Goal: Complete application form: Complete application form

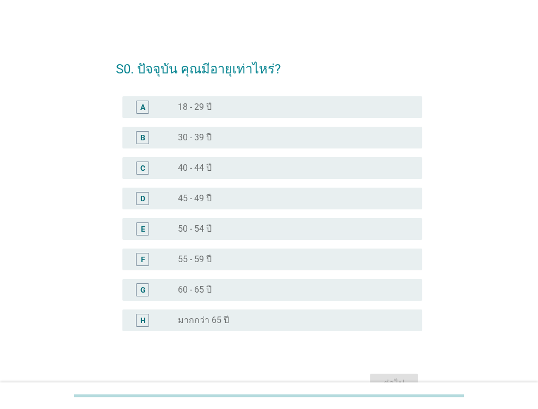
click at [200, 228] on label "50 - 54 ปี" at bounding box center [195, 229] width 34 height 11
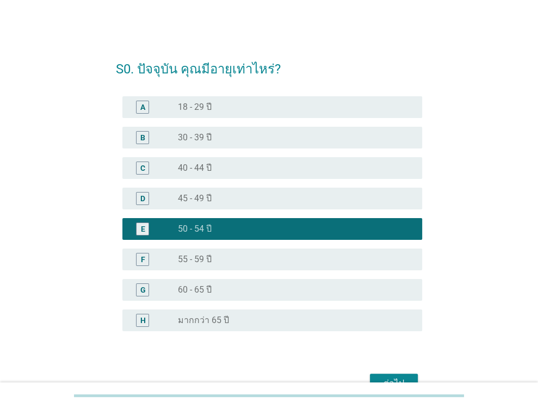
click at [387, 375] on button "ต่อไป" at bounding box center [394, 384] width 48 height 20
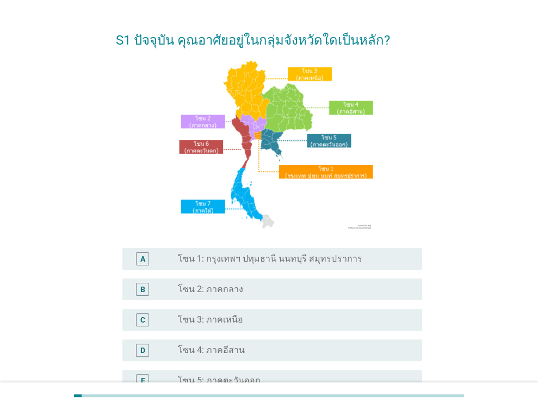
scroll to position [54, 0]
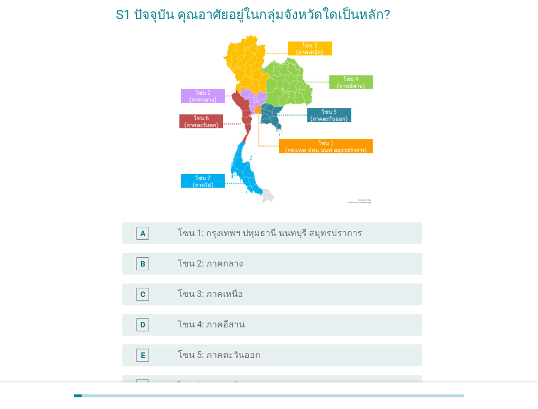
click at [219, 264] on label "โซน 2: ภาคกลาง" at bounding box center [210, 263] width 65 height 11
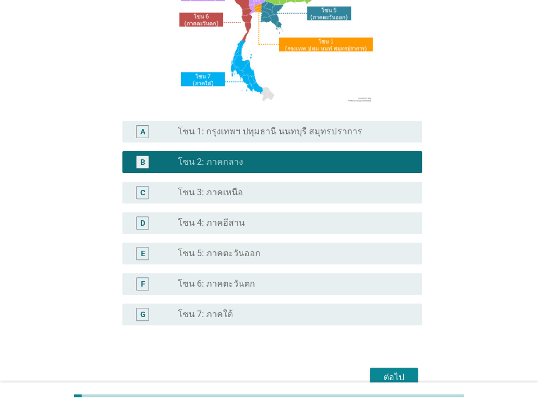
scroll to position [163, 0]
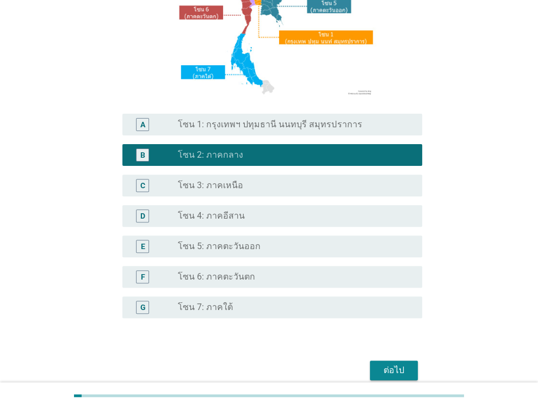
click at [394, 374] on div "ต่อไป" at bounding box center [394, 370] width 30 height 13
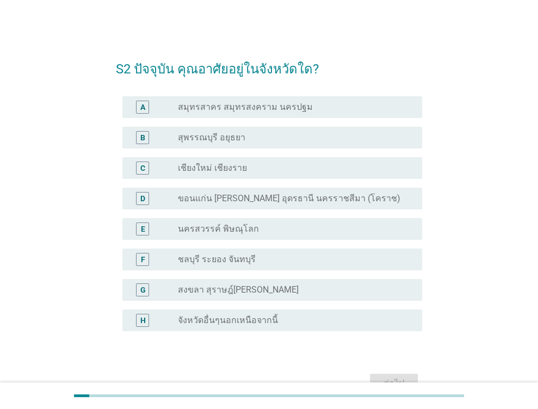
click at [224, 322] on label "จังหวัดอื่นๆนอกเหนือจากนี้" at bounding box center [228, 320] width 100 height 11
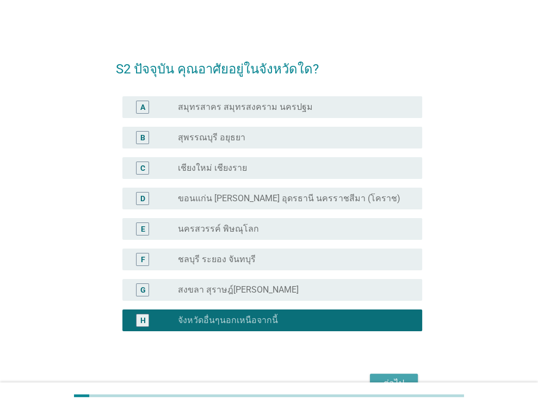
click at [384, 377] on div "ต่อไป" at bounding box center [394, 383] width 30 height 13
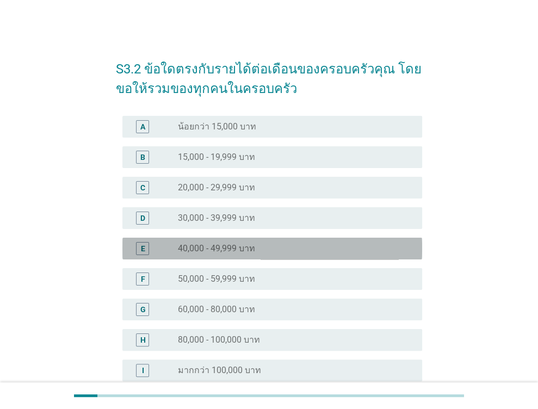
click at [227, 245] on label "40,000 - 49,999 บาท" at bounding box center [216, 248] width 77 height 11
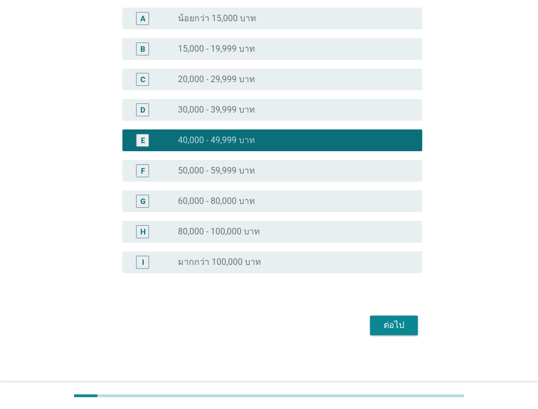
scroll to position [112, 0]
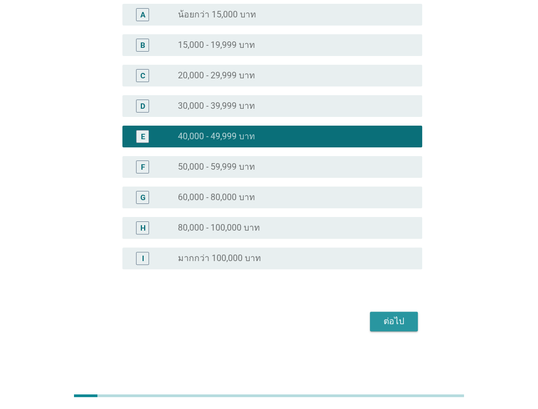
click at [405, 314] on button "ต่อไป" at bounding box center [394, 322] width 48 height 20
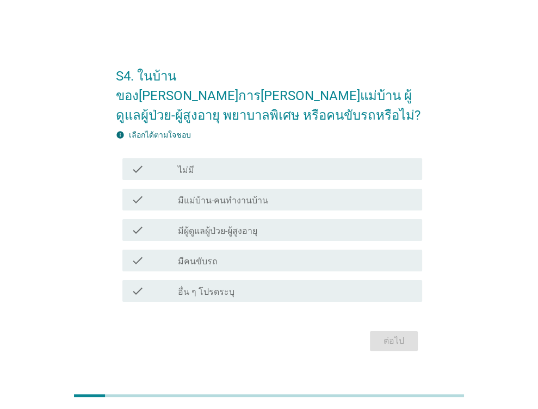
click at [182, 165] on label "ไม่มี" at bounding box center [186, 170] width 16 height 11
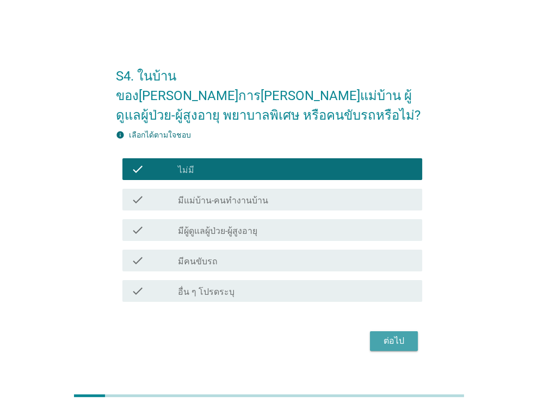
click at [394, 335] on div "ต่อไป" at bounding box center [394, 341] width 30 height 13
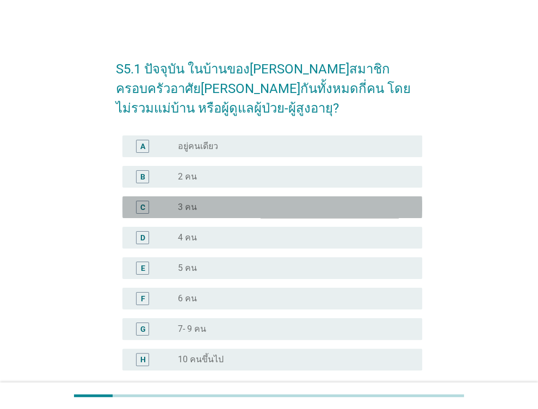
click at [194, 206] on label "3 คน" at bounding box center [187, 207] width 19 height 11
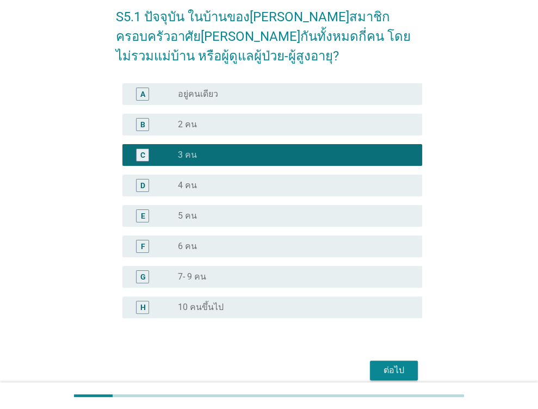
scroll to position [101, 0]
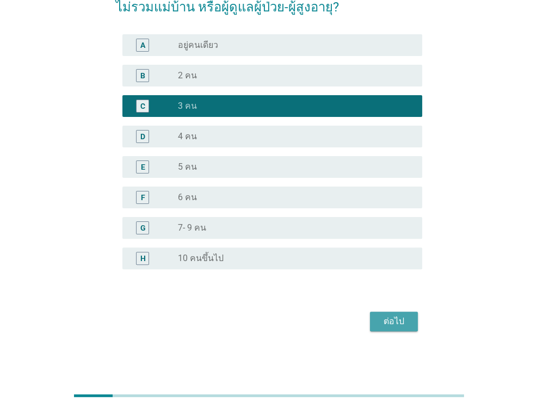
click at [406, 323] on div "ต่อไป" at bounding box center [394, 321] width 30 height 13
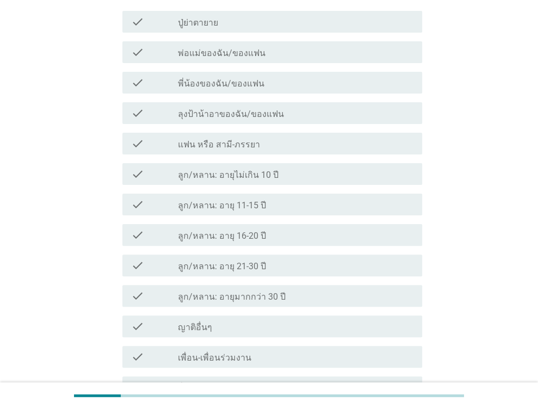
scroll to position [0, 0]
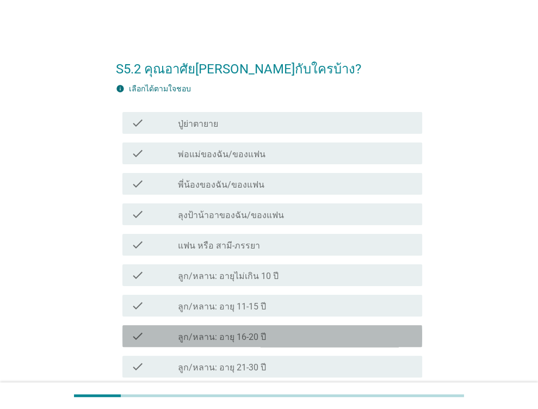
click at [211, 337] on label "ลูก/หลาน: อายุ 16-20 ปี" at bounding box center [222, 337] width 88 height 11
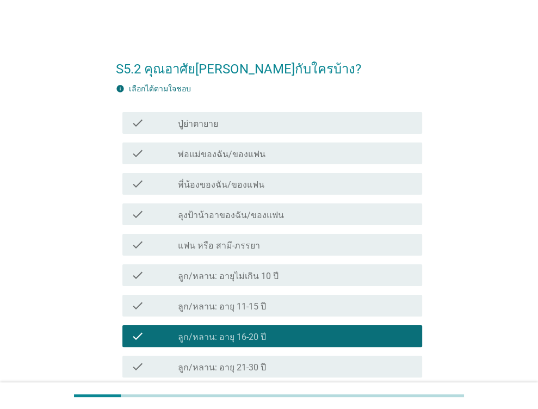
click at [199, 243] on label "แฟน หรือ สามี-ภรรยา" at bounding box center [219, 245] width 82 height 11
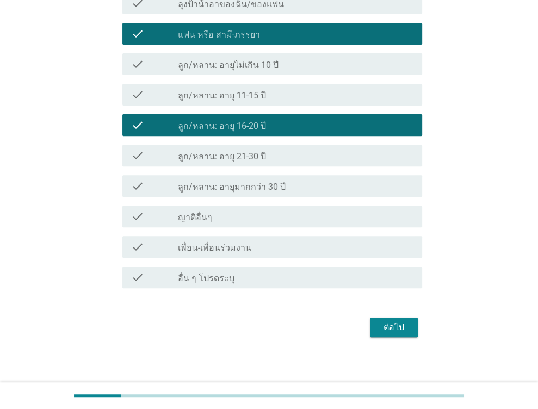
scroll to position [217, 0]
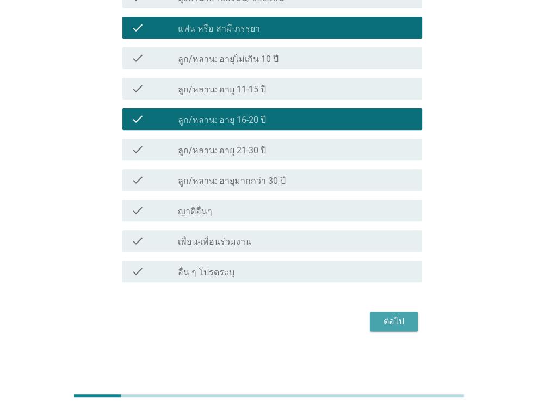
click at [409, 319] on button "ต่อไป" at bounding box center [394, 322] width 48 height 20
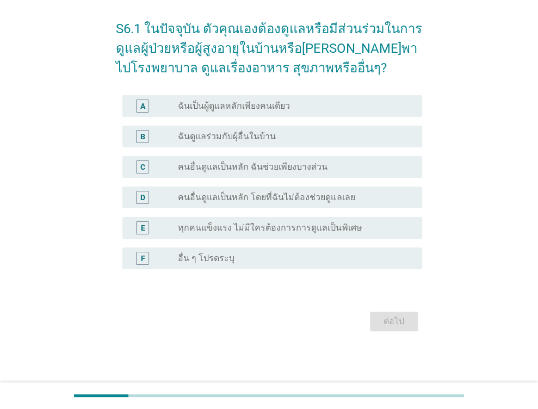
scroll to position [0, 0]
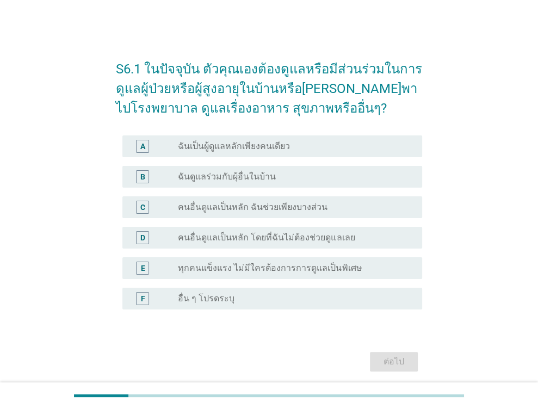
click at [240, 269] on label "ทุกคนแข็งแรง ไม่มีใครต้องการการดูแลเป็นพิเศษ" at bounding box center [270, 268] width 184 height 11
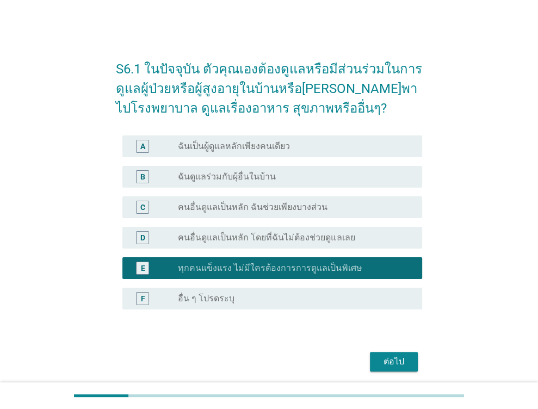
click at [394, 366] on div "ต่อไป" at bounding box center [394, 361] width 30 height 13
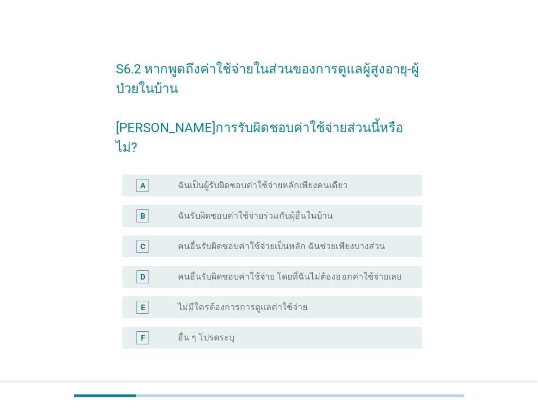
click at [222, 302] on label "ไม่มีใครต้องการการดูแลค่าใช้จ่าย" at bounding box center [242, 307] width 129 height 11
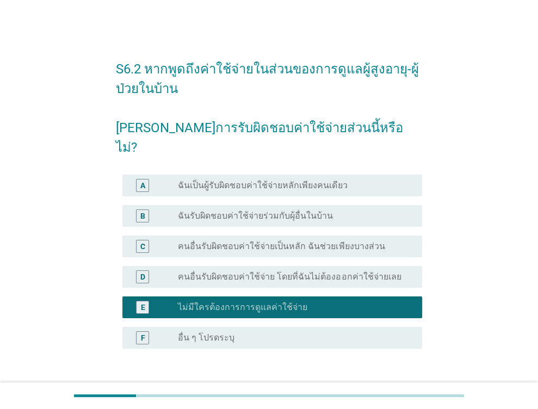
click at [380, 394] on div "ต่อไป" at bounding box center [394, 400] width 30 height 13
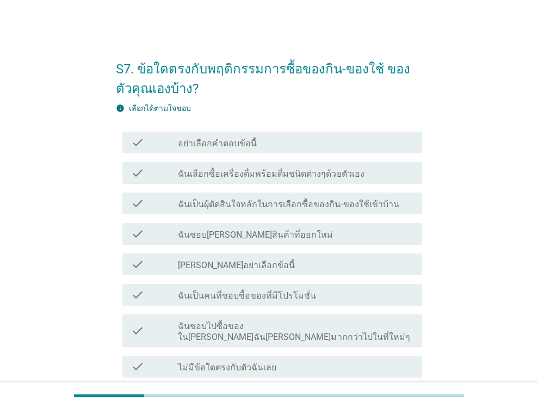
scroll to position [54, 0]
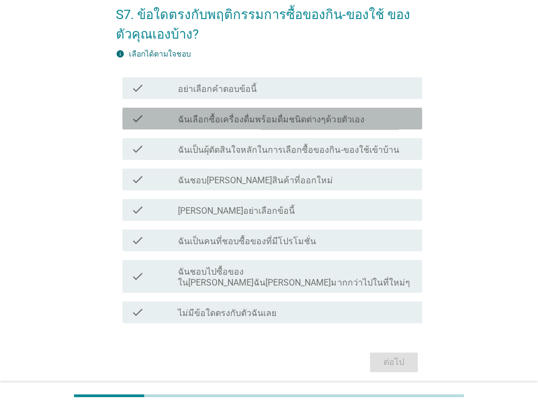
click at [257, 122] on label "ฉันเลือกซื้อเครื่องดื่มพร้อมดื่มชนิดต่างๆด้วยตัวเอง" at bounding box center [271, 119] width 186 height 11
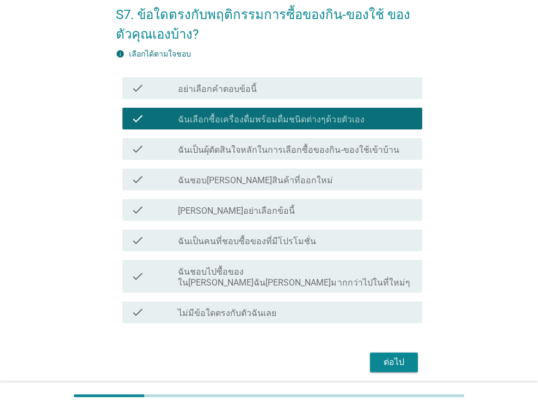
click at [293, 150] on label "ฉันเป็นผุ้ตัดสินใจหลักในการเลือกซื้อของกิน-ของใช้เข้าบ้าน" at bounding box center [288, 150] width 221 height 11
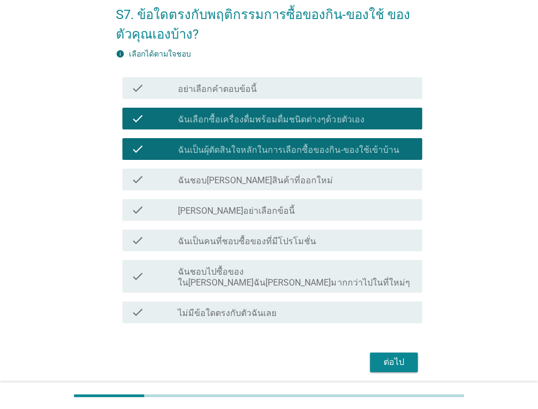
click at [223, 273] on label "ฉันชอบไปซื้อของใน[PERSON_NAME]ฉัน[PERSON_NAME]มากกว่าไปในที่ใหม่ๆ" at bounding box center [296, 278] width 236 height 22
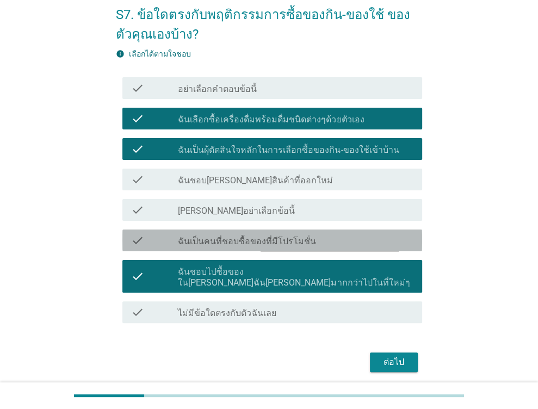
click at [245, 239] on label "ฉันเป็นคนที่ชอบซื้อของที่มีโปรโมชั่น" at bounding box center [247, 241] width 138 height 11
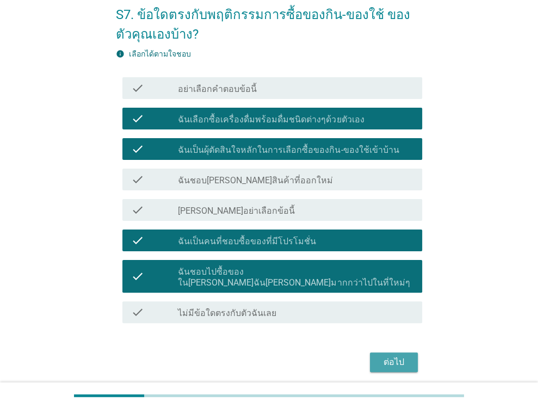
click at [390, 356] on div "ต่อไป" at bounding box center [394, 362] width 30 height 13
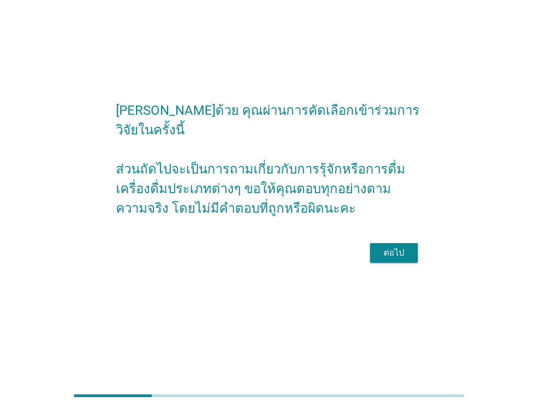
scroll to position [0, 0]
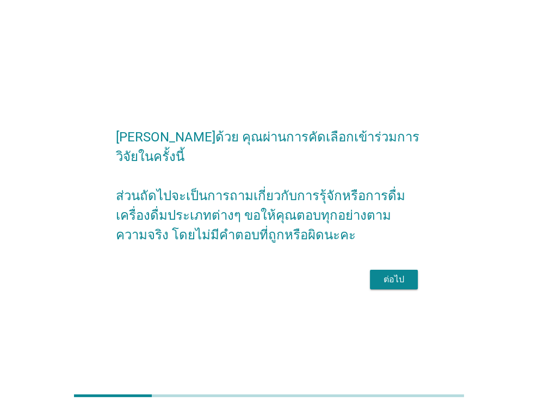
click at [406, 273] on div "ต่อไป" at bounding box center [394, 279] width 30 height 13
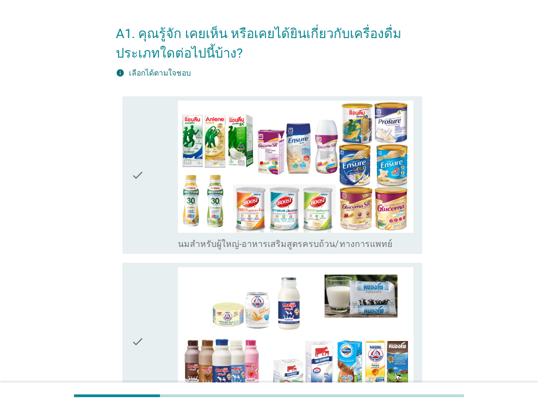
scroll to position [54, 0]
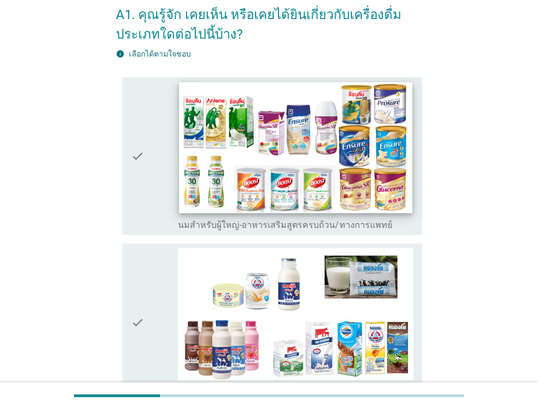
click at [283, 202] on img at bounding box center [296, 147] width 233 height 131
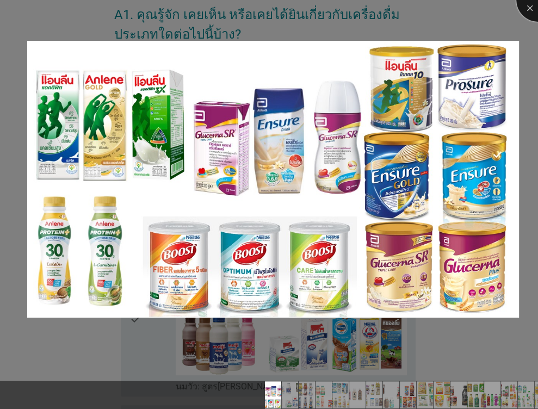
click at [527, 11] on div at bounding box center [538, 0] width 44 height 44
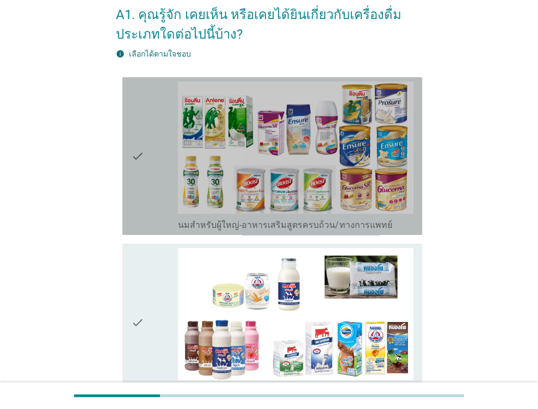
click at [138, 161] on icon "check" at bounding box center [137, 156] width 13 height 149
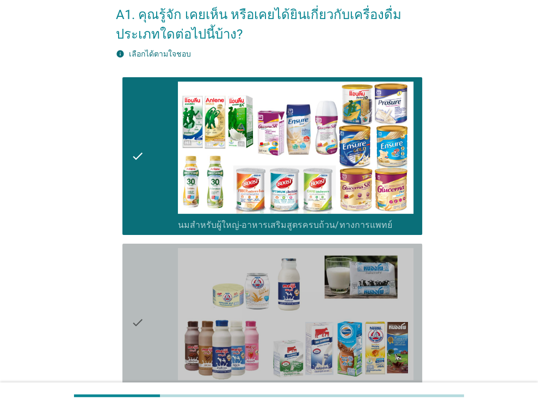
click at [135, 330] on icon "check" at bounding box center [137, 322] width 13 height 149
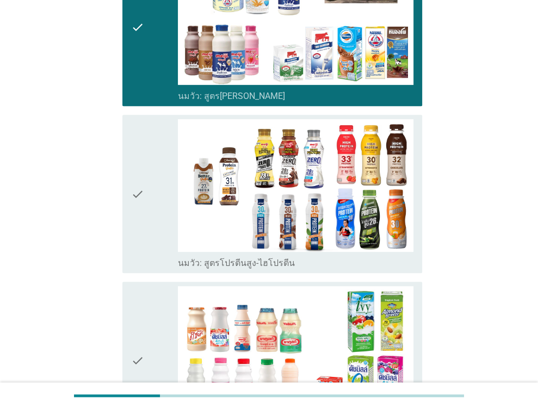
scroll to position [381, 0]
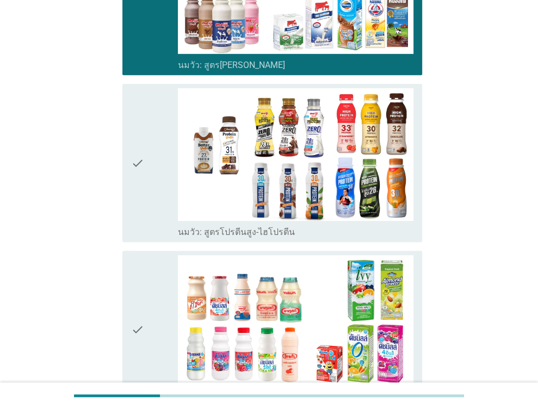
click at [137, 324] on icon "check" at bounding box center [137, 329] width 13 height 149
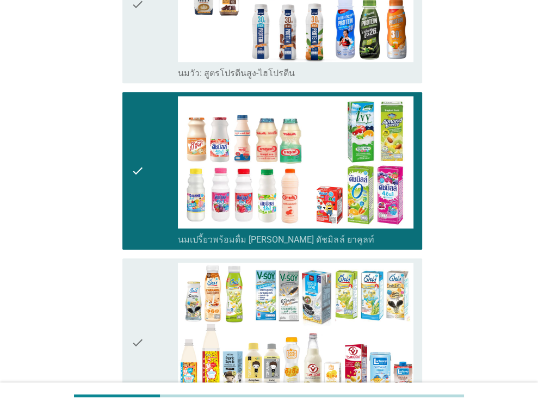
scroll to position [544, 0]
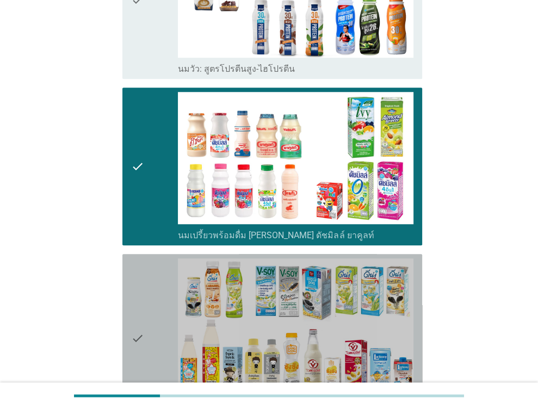
click at [133, 340] on icon "check" at bounding box center [137, 338] width 13 height 160
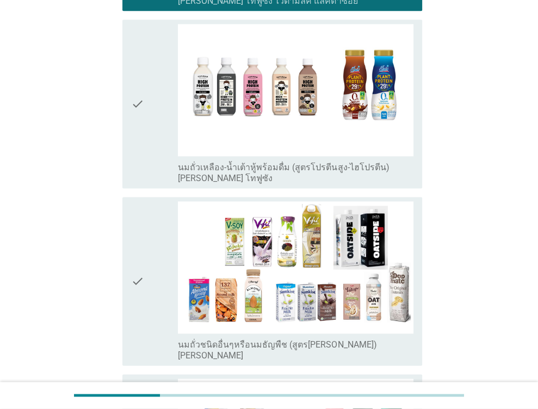
scroll to position [979, 0]
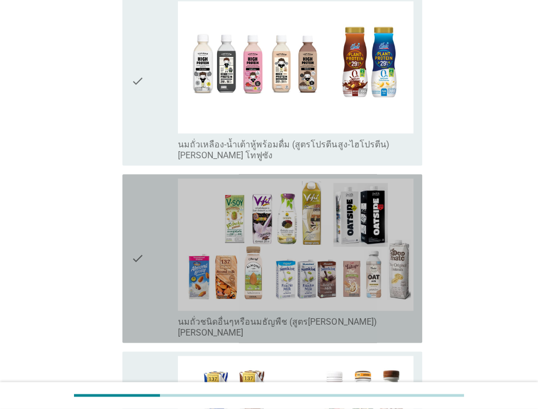
click at [136, 255] on icon "check" at bounding box center [137, 258] width 13 height 160
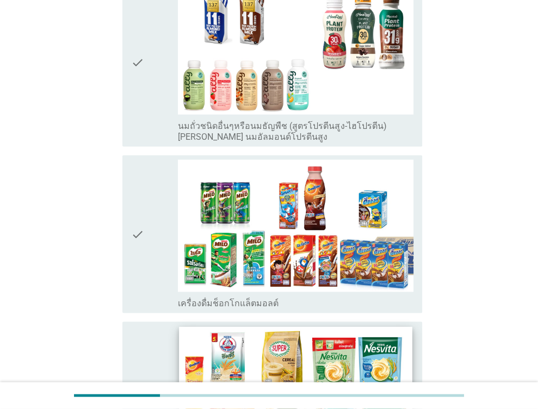
scroll to position [1360, 0]
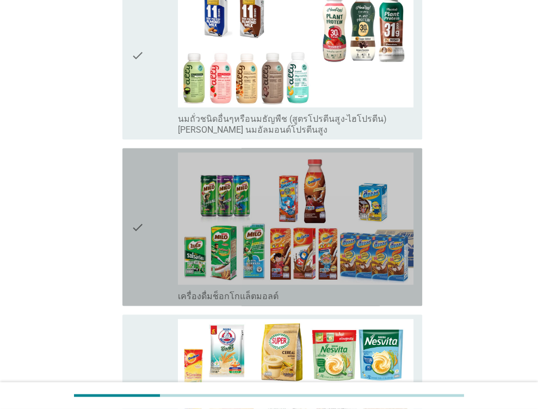
click at [138, 225] on icon "check" at bounding box center [137, 227] width 13 height 149
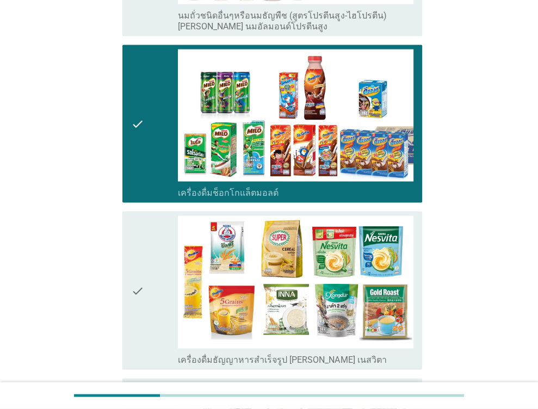
scroll to position [1469, 0]
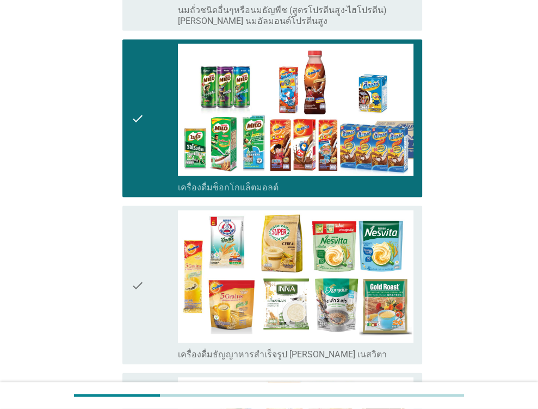
click at [134, 285] on icon "check" at bounding box center [137, 285] width 13 height 149
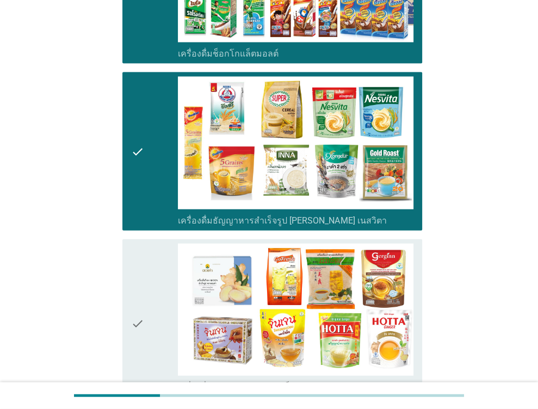
scroll to position [1632, 0]
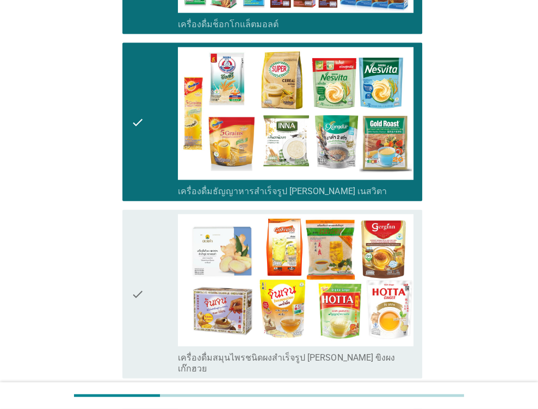
click at [141, 291] on icon "check" at bounding box center [137, 294] width 13 height 160
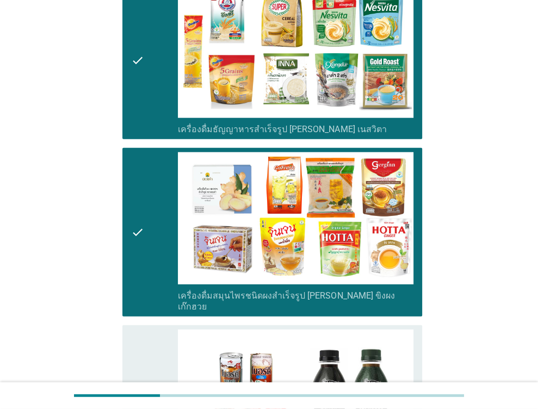
scroll to position [1795, 0]
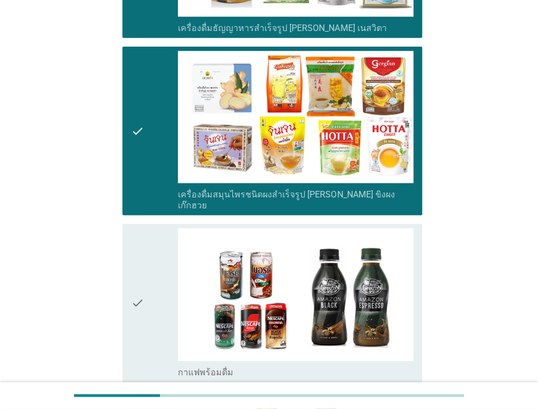
click at [145, 287] on div "check" at bounding box center [154, 303] width 47 height 149
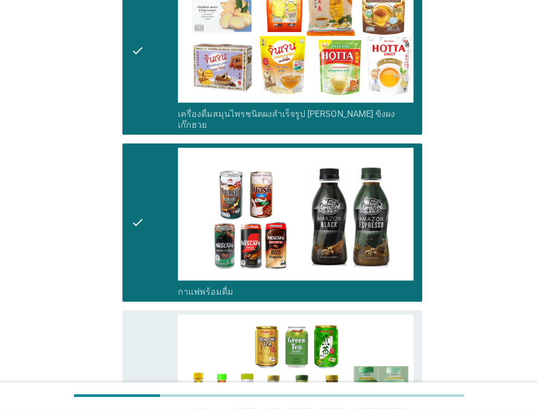
scroll to position [2013, 0]
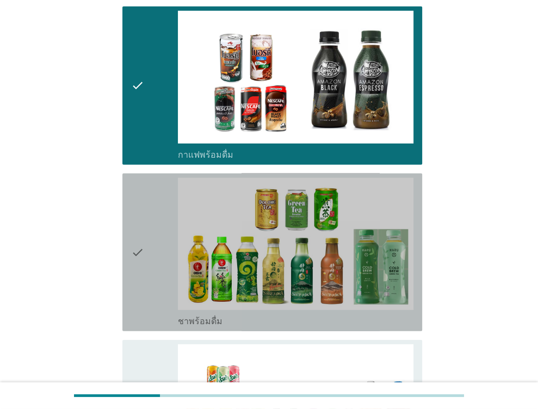
click at [139, 242] on icon "check" at bounding box center [137, 252] width 13 height 149
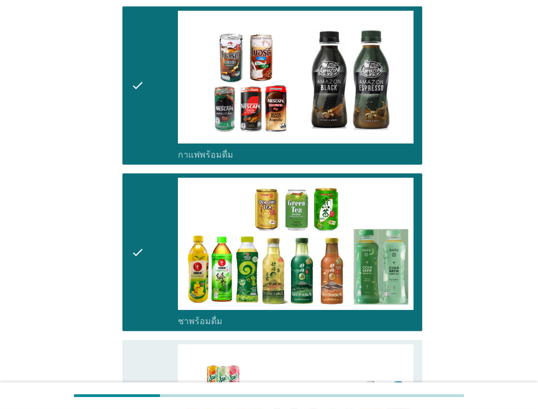
scroll to position [2176, 0]
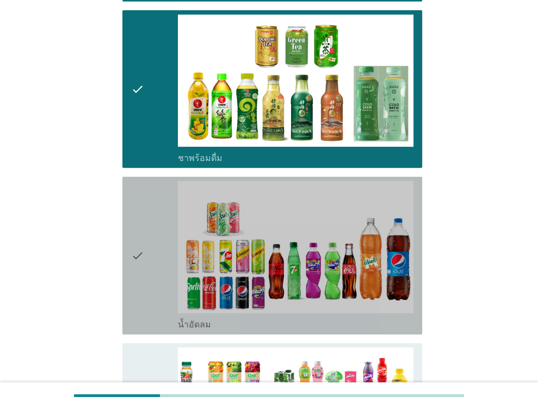
click at [135, 243] on icon "check" at bounding box center [137, 255] width 13 height 149
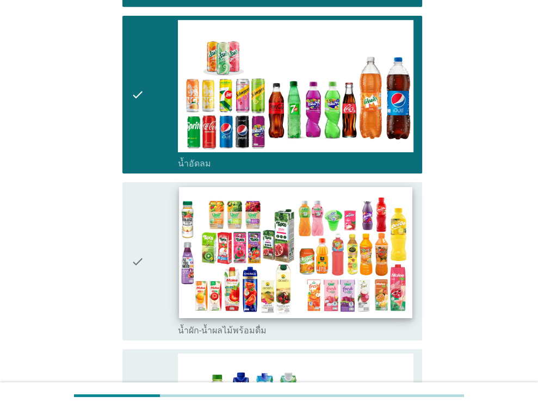
scroll to position [2340, 0]
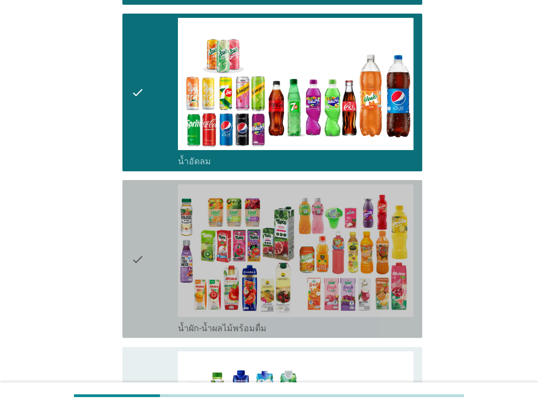
click at [139, 244] on icon "check" at bounding box center [137, 258] width 13 height 149
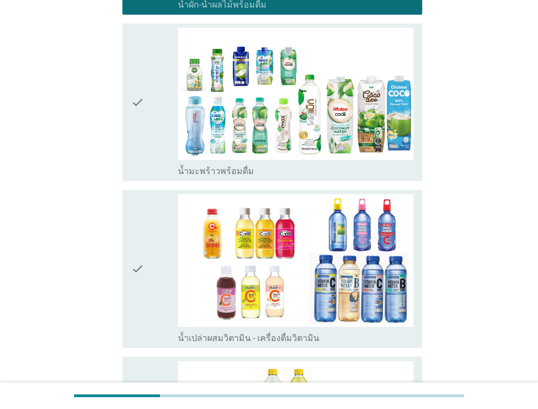
scroll to position [2666, 0]
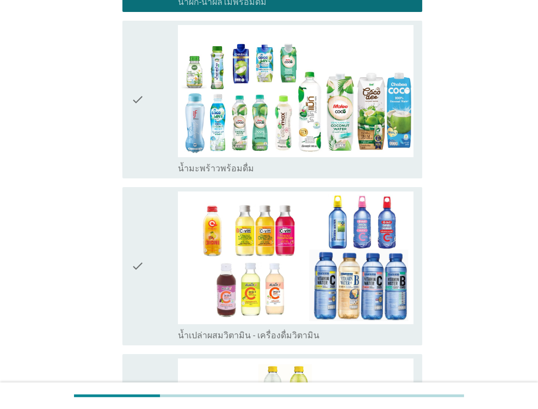
click at [137, 248] on icon "check" at bounding box center [137, 266] width 13 height 149
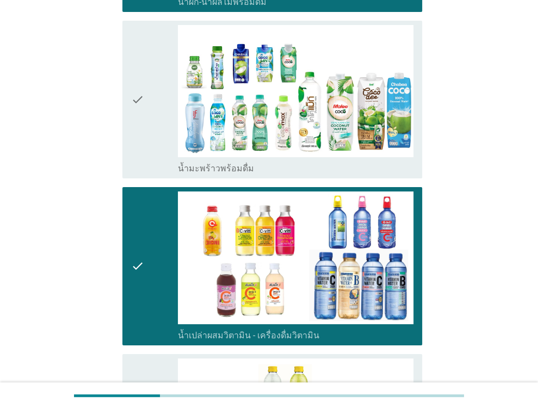
scroll to position [2775, 0]
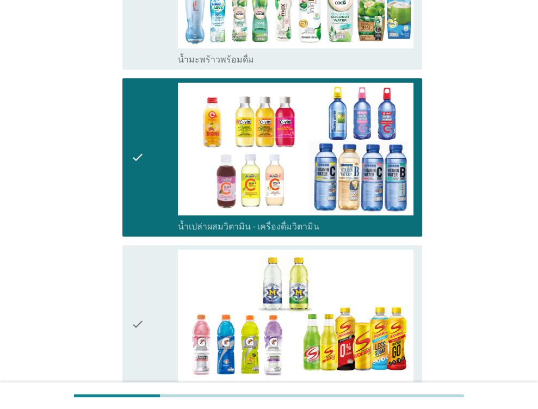
click at [137, 308] on icon "check" at bounding box center [137, 324] width 13 height 149
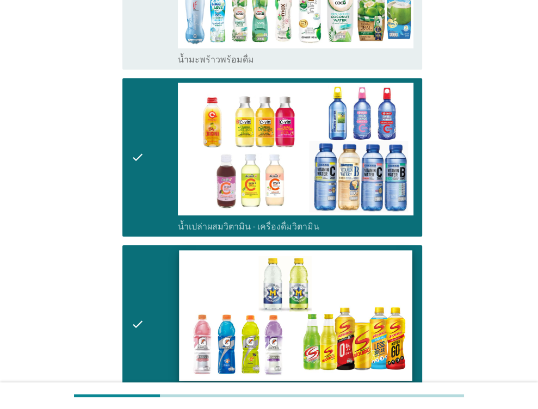
scroll to position [2992, 0]
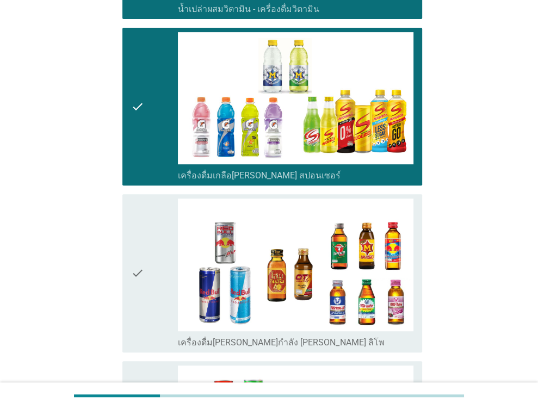
click at [138, 252] on icon "check" at bounding box center [137, 273] width 13 height 149
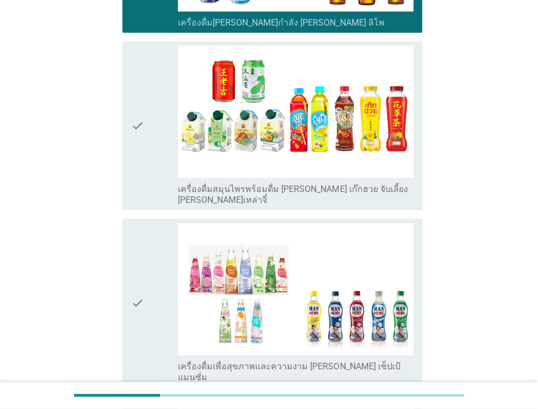
scroll to position [3319, 0]
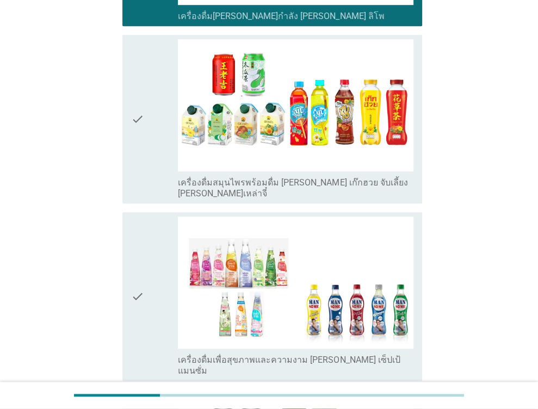
click at [134, 261] on icon "check" at bounding box center [137, 297] width 13 height 160
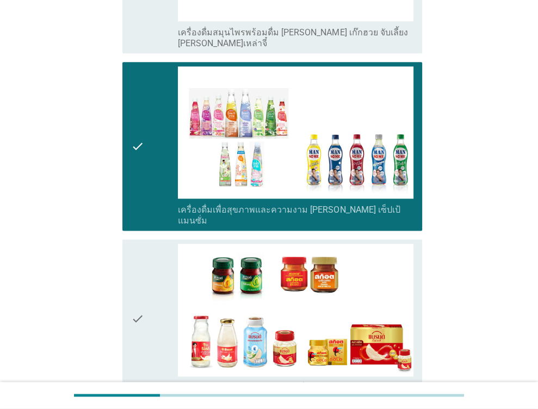
scroll to position [3482, 0]
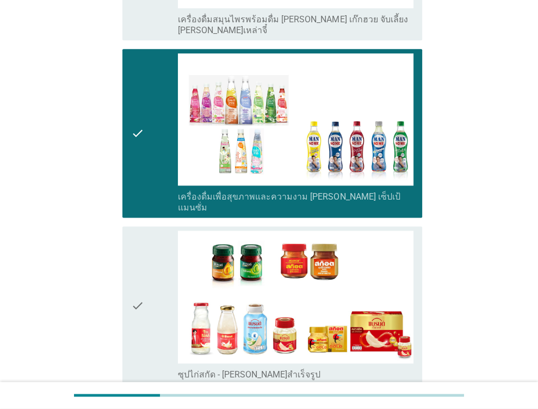
click at [137, 264] on icon "check" at bounding box center [137, 305] width 13 height 149
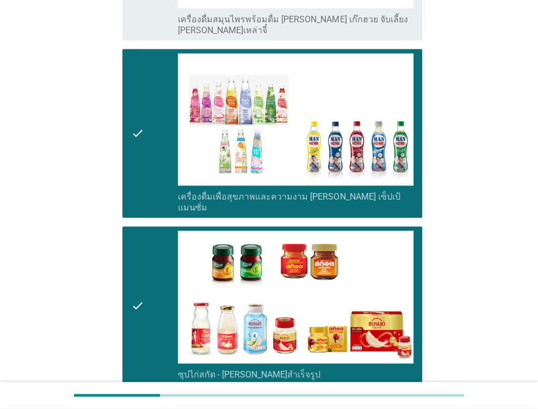
scroll to position [3544, 0]
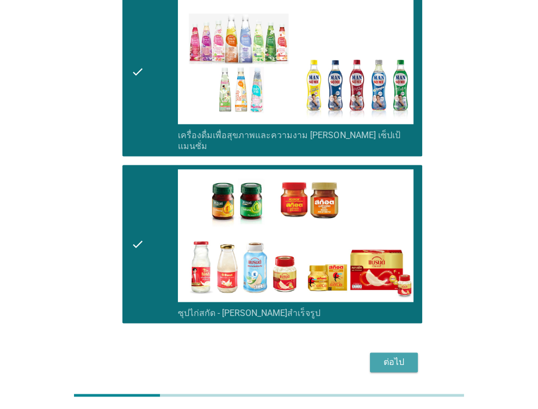
click at [380, 356] on div "ต่อไป" at bounding box center [394, 362] width 30 height 13
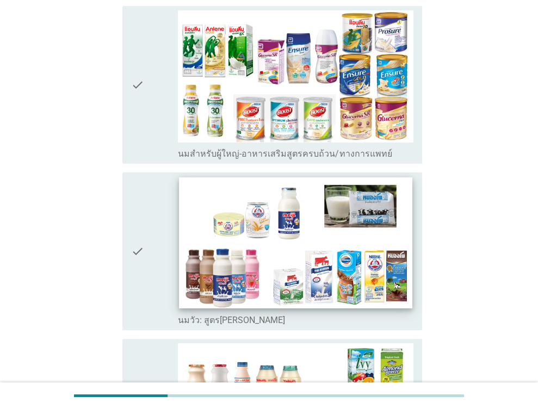
scroll to position [109, 0]
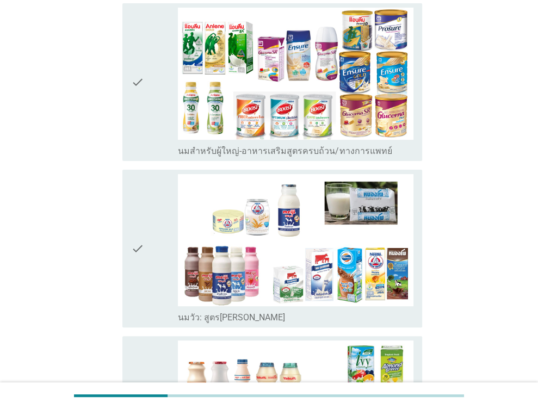
click at [139, 248] on icon "check" at bounding box center [137, 248] width 13 height 149
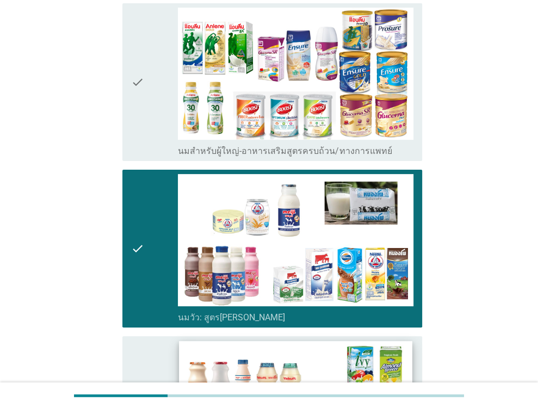
scroll to position [218, 0]
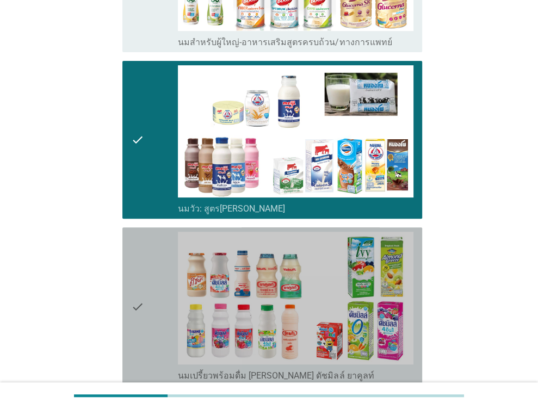
click at [138, 305] on icon "check" at bounding box center [137, 306] width 13 height 149
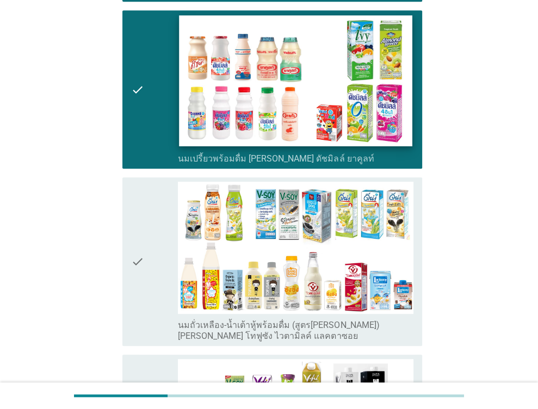
scroll to position [435, 0]
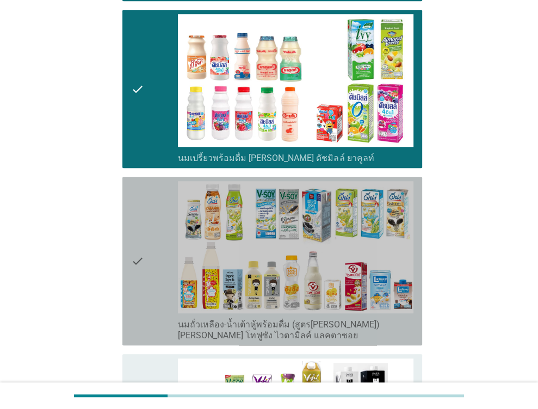
click at [136, 254] on icon "check" at bounding box center [137, 261] width 13 height 160
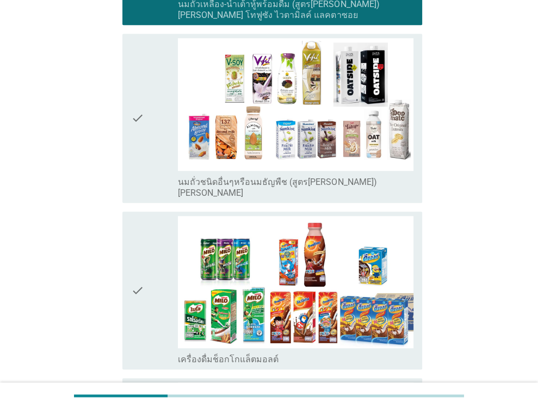
scroll to position [762, 0]
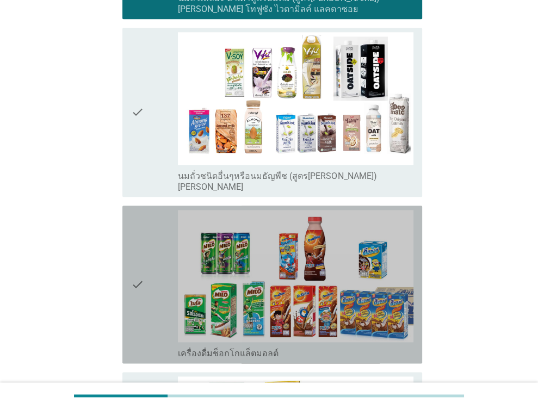
click at [142, 282] on icon "check" at bounding box center [137, 284] width 13 height 149
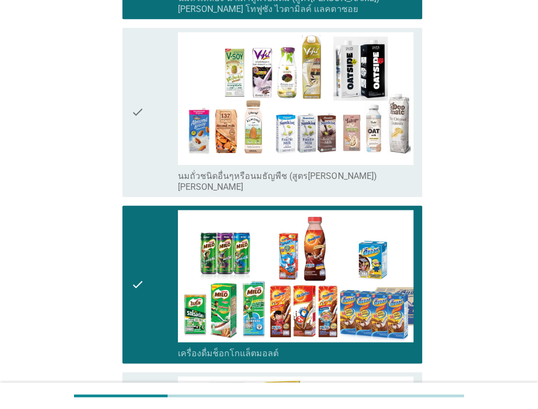
scroll to position [979, 0]
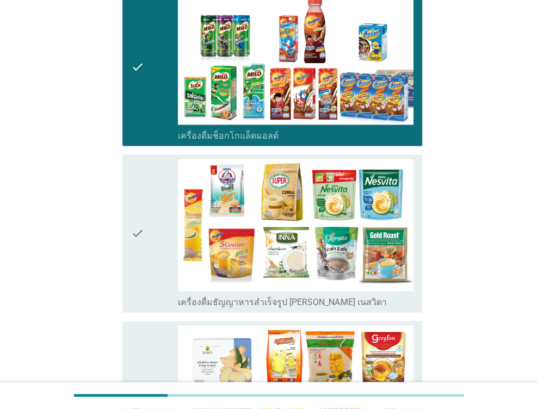
click at [135, 230] on icon "check" at bounding box center [137, 233] width 13 height 149
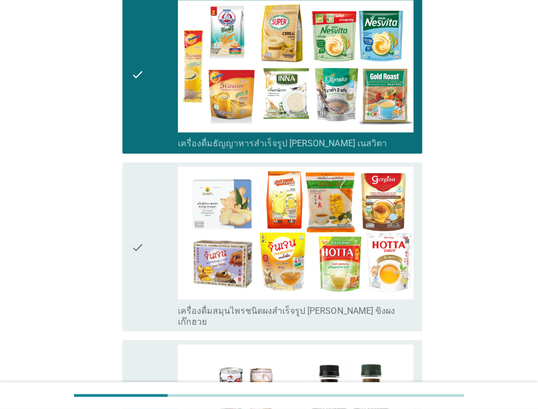
scroll to position [1143, 0]
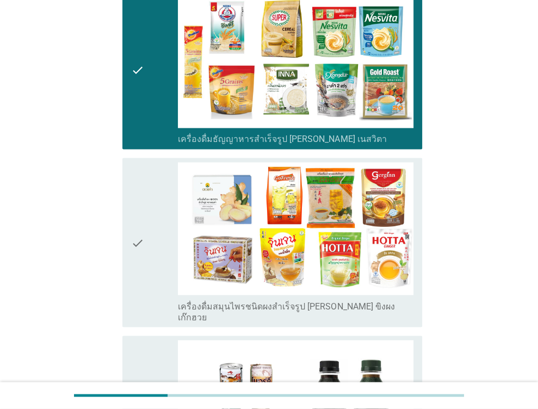
click at [135, 232] on icon "check" at bounding box center [137, 242] width 13 height 160
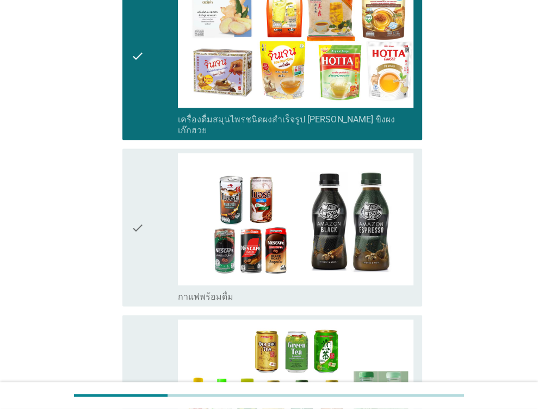
scroll to position [1360, 0]
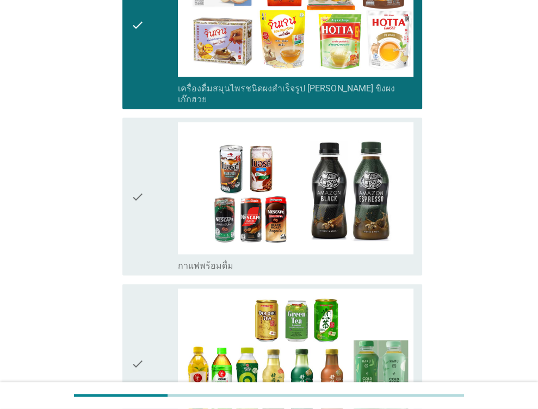
click at [144, 192] on div "check" at bounding box center [154, 196] width 47 height 149
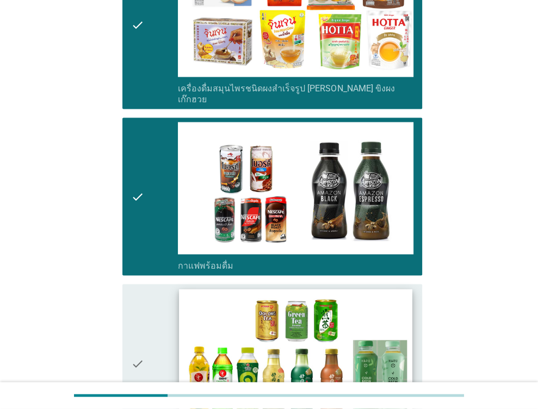
scroll to position [1523, 0]
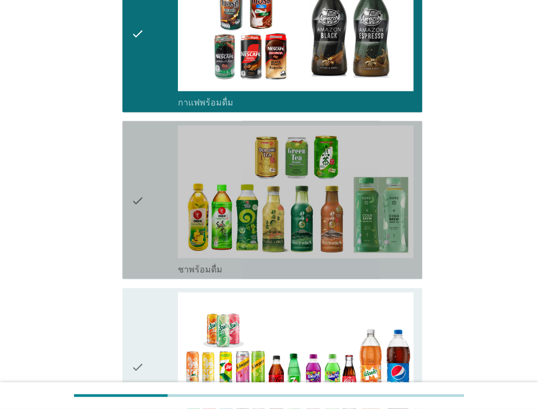
click at [147, 195] on div "check" at bounding box center [154, 200] width 47 height 149
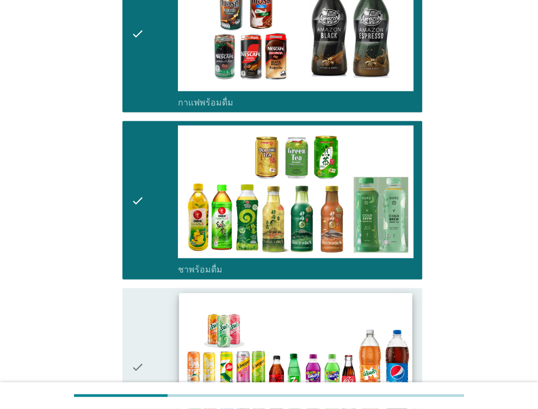
scroll to position [1687, 0]
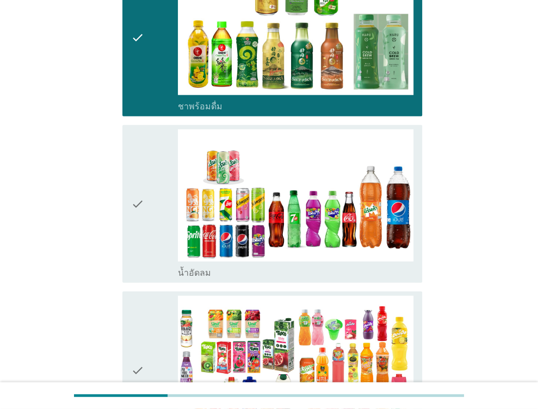
click at [134, 193] on icon "check" at bounding box center [137, 203] width 13 height 149
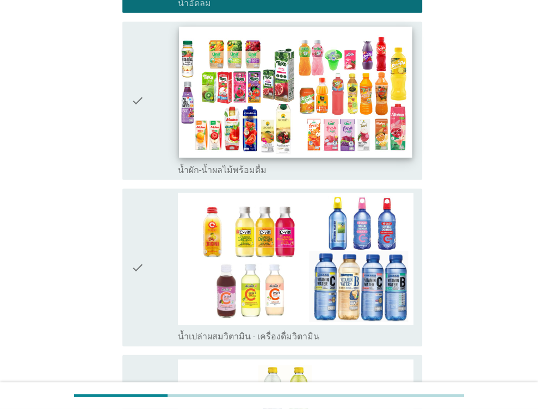
scroll to position [1959, 0]
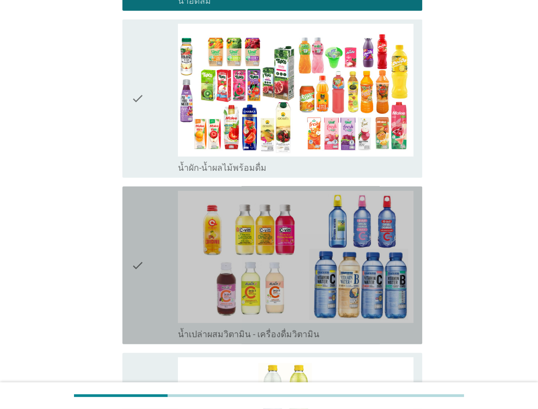
click at [137, 255] on icon "check" at bounding box center [137, 265] width 13 height 149
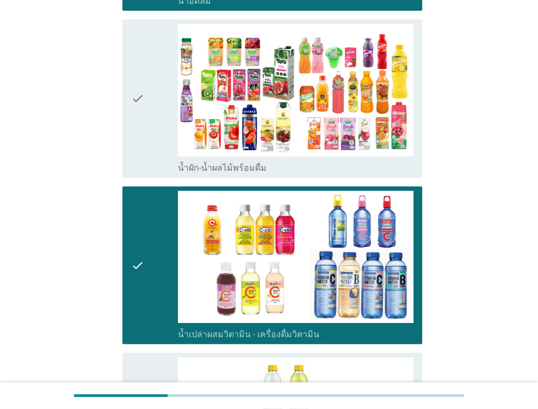
click at [134, 86] on icon "check" at bounding box center [137, 98] width 13 height 149
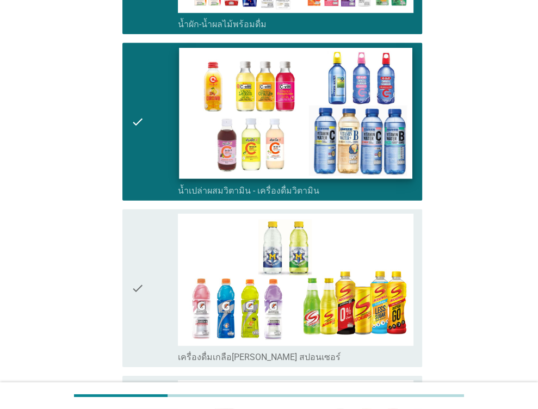
scroll to position [2122, 0]
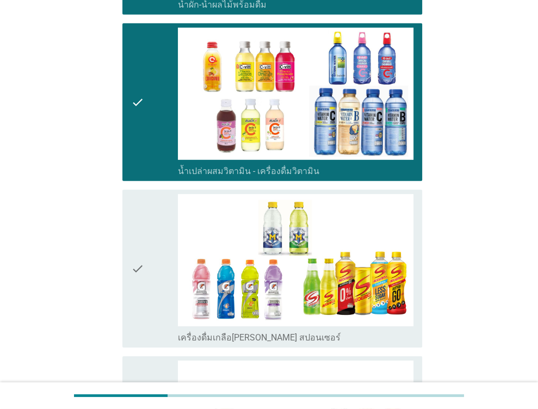
click at [138, 251] on icon "check" at bounding box center [137, 268] width 13 height 149
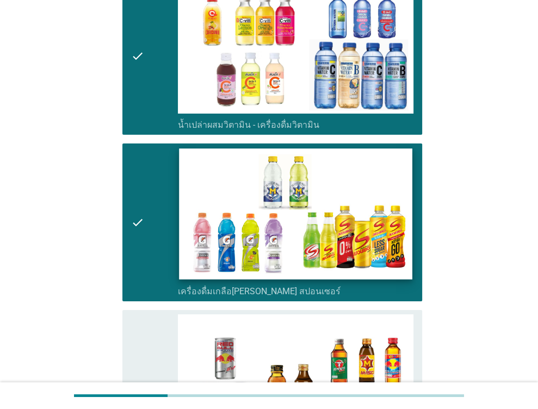
scroll to position [2285, 0]
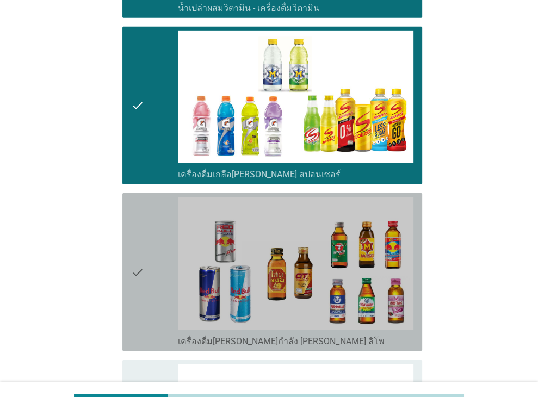
click at [134, 256] on icon "check" at bounding box center [137, 271] width 13 height 149
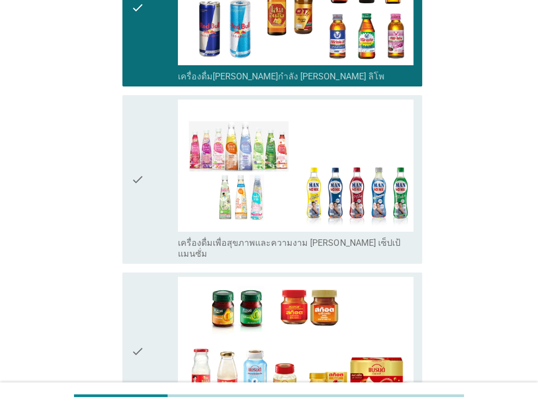
scroll to position [2557, 0]
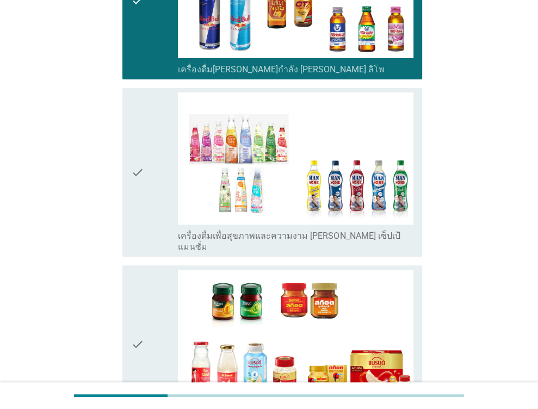
click at [140, 321] on icon "check" at bounding box center [137, 344] width 13 height 149
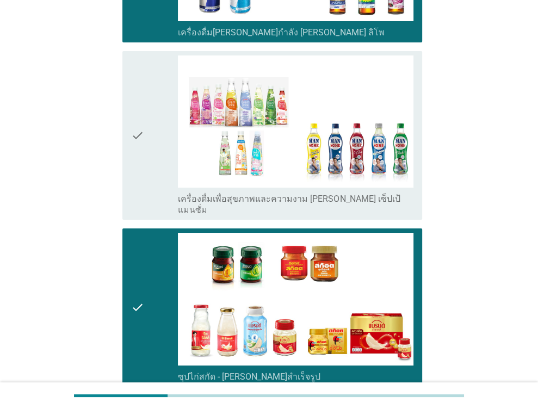
scroll to position [2670, 0]
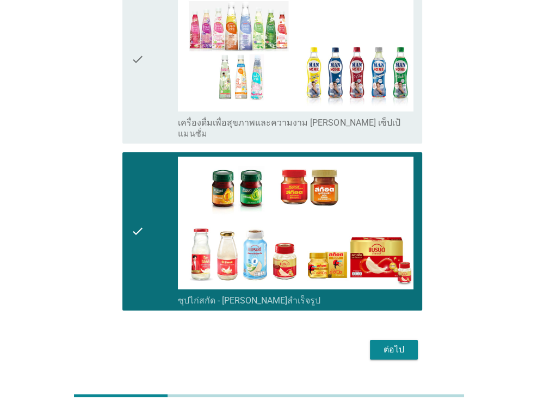
click at [387, 343] on div "ต่อไป" at bounding box center [394, 349] width 30 height 13
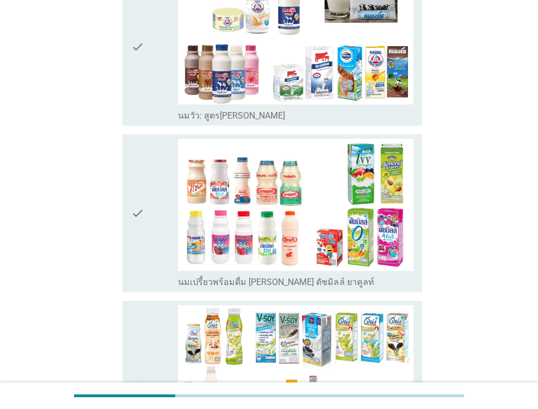
scroll to position [163, 0]
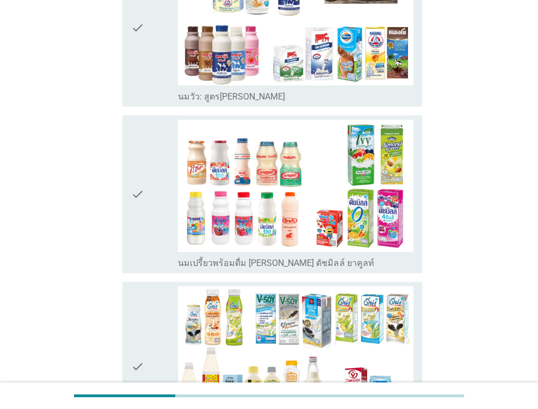
click at [136, 195] on icon "check" at bounding box center [137, 194] width 13 height 149
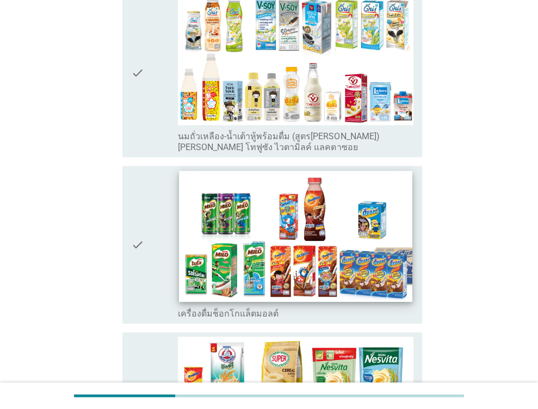
scroll to position [544, 0]
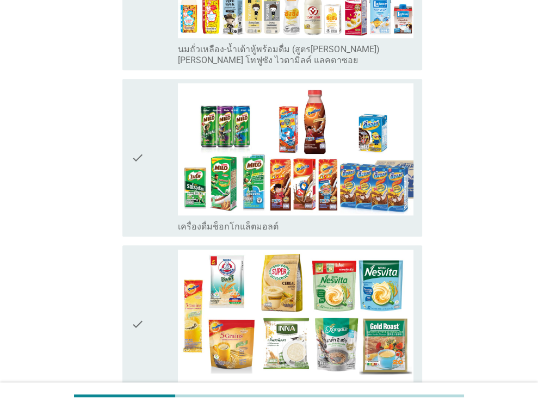
click at [140, 154] on icon "check" at bounding box center [137, 157] width 13 height 149
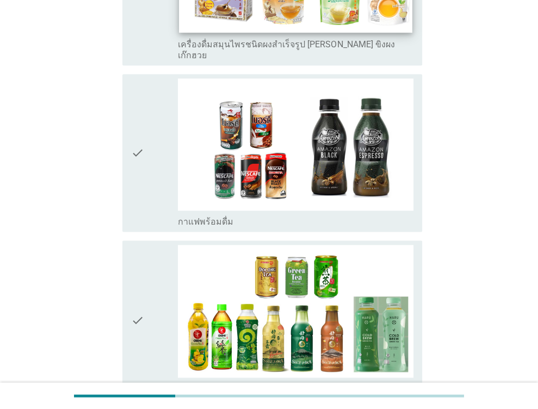
scroll to position [1197, 0]
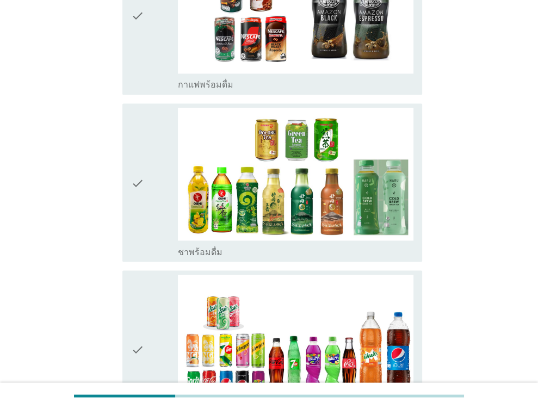
click at [139, 171] on icon "check" at bounding box center [137, 182] width 13 height 149
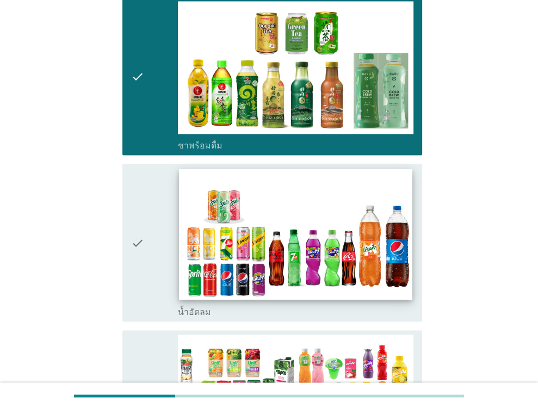
scroll to position [1306, 0]
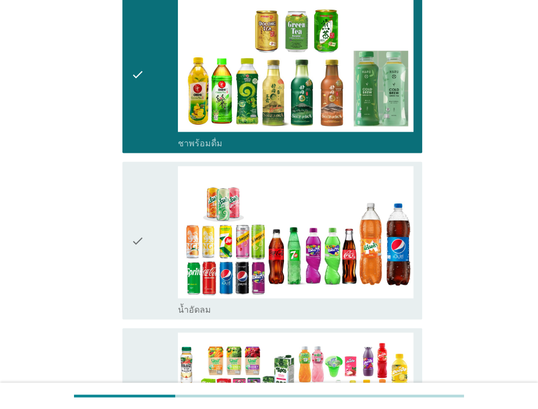
click at [148, 224] on div "check" at bounding box center [154, 240] width 47 height 149
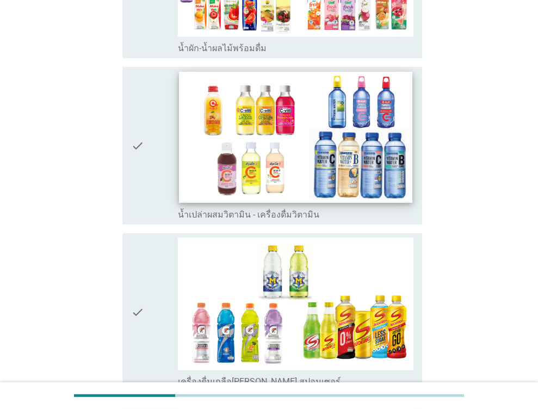
scroll to position [1741, 0]
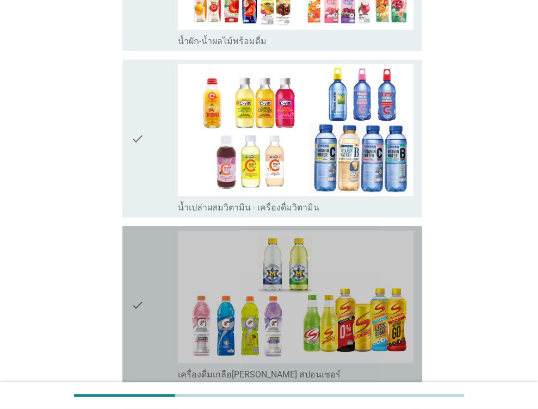
click at [140, 287] on icon "check" at bounding box center [137, 305] width 13 height 149
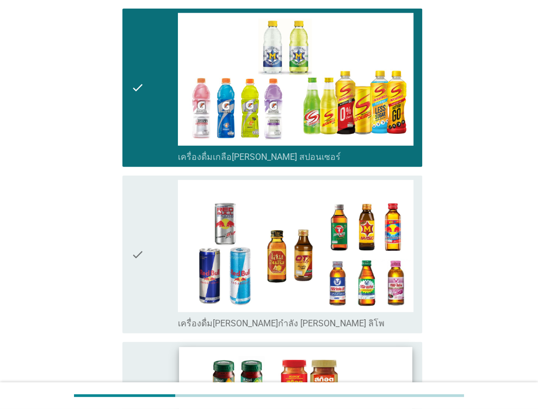
scroll to position [2122, 0]
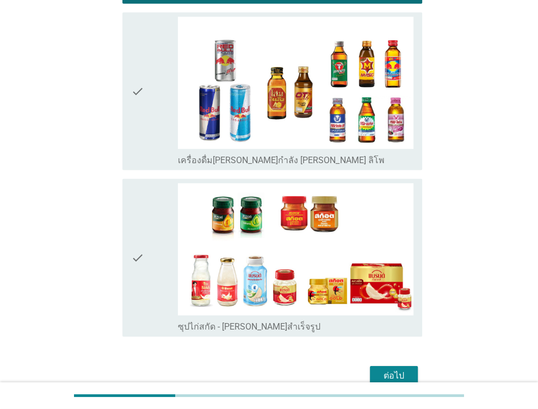
click at [392, 369] on div "ต่อไป" at bounding box center [394, 375] width 30 height 13
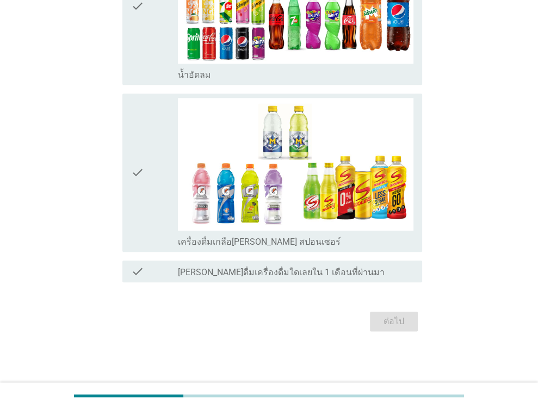
scroll to position [0, 0]
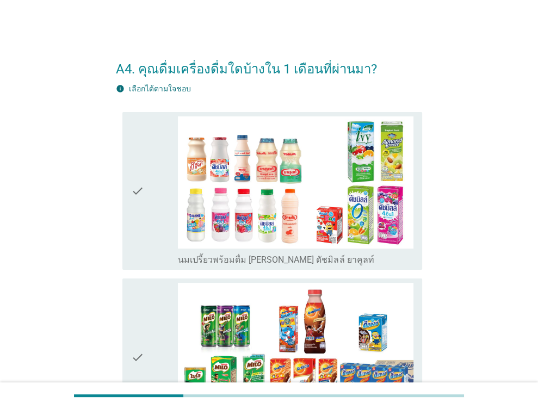
click at [137, 189] on icon "check" at bounding box center [137, 190] width 13 height 149
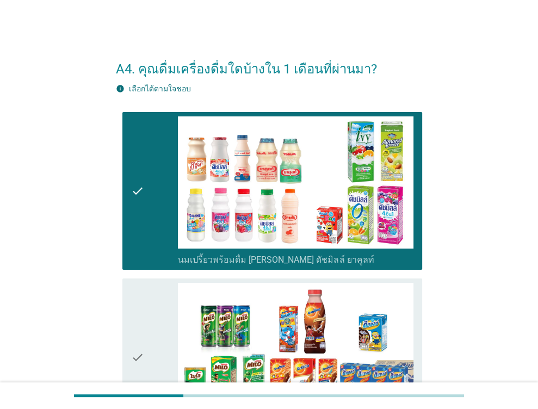
click at [138, 355] on icon "check" at bounding box center [137, 357] width 13 height 149
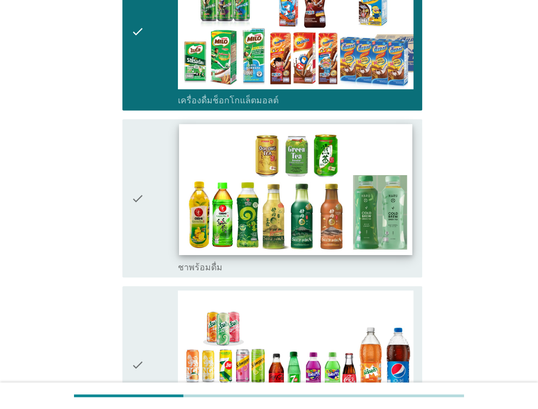
scroll to position [326, 0]
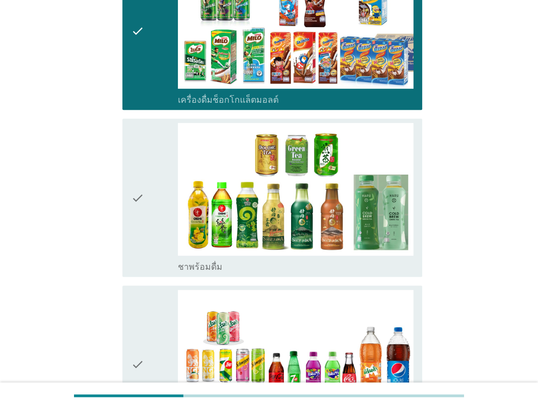
click at [128, 209] on div "check check_box ชาพร้อมดื่ม" at bounding box center [272, 198] width 300 height 158
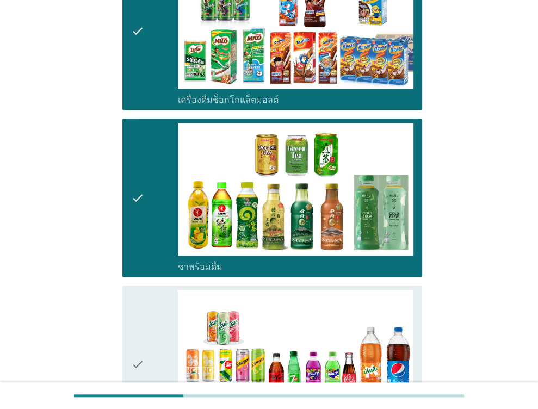
click at [157, 352] on div "check" at bounding box center [154, 364] width 47 height 149
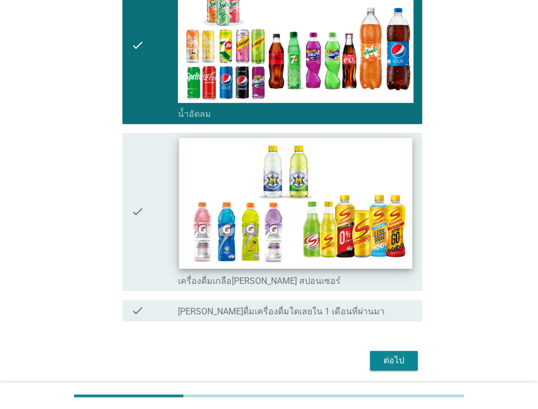
scroll to position [653, 0]
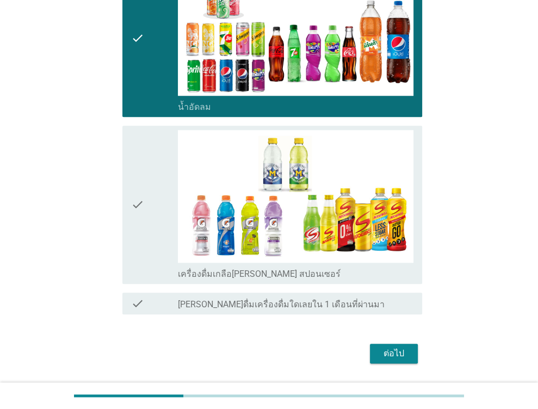
click at [146, 200] on div "check" at bounding box center [154, 204] width 47 height 149
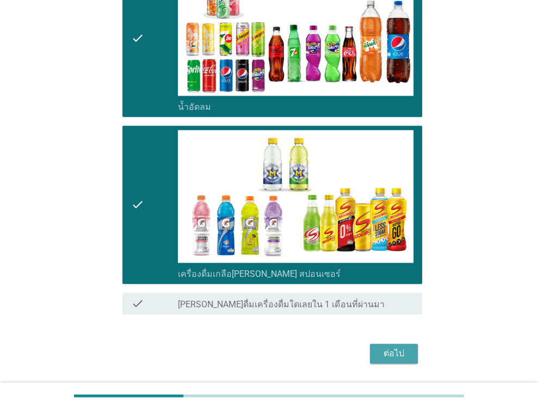
click at [400, 347] on div "ต่อไป" at bounding box center [394, 353] width 30 height 13
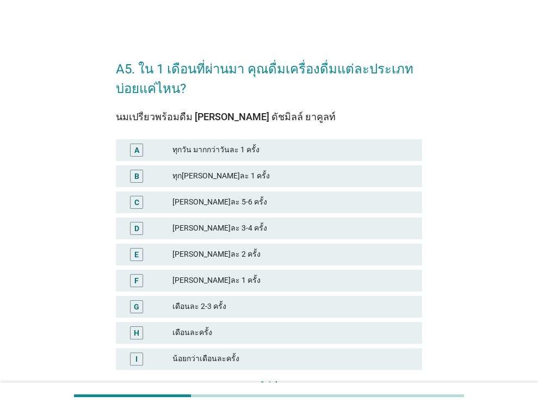
click at [185, 231] on div "[PERSON_NAME]ละ 3-4 ครั้ง" at bounding box center [292, 228] width 241 height 13
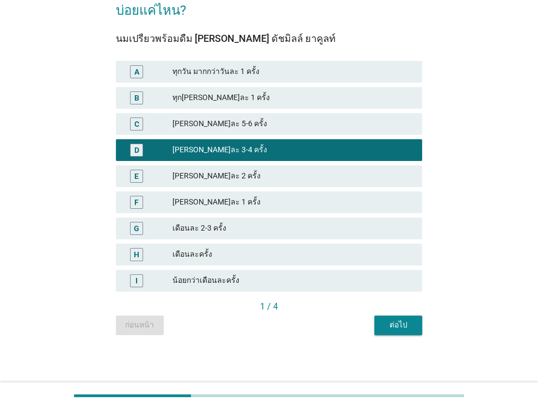
scroll to position [78, 0]
click at [386, 328] on div "ต่อไป" at bounding box center [398, 324] width 30 height 11
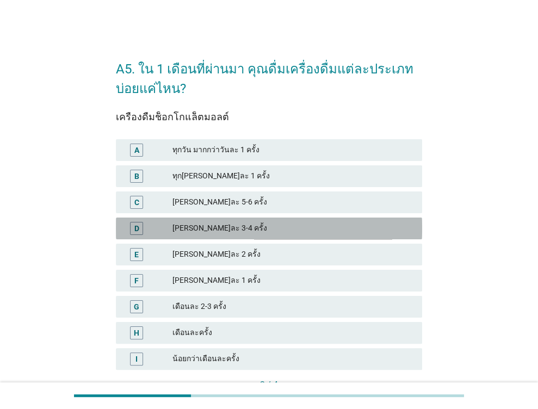
click at [233, 222] on div "[PERSON_NAME]ละ 3-4 ครั้ง" at bounding box center [292, 228] width 241 height 13
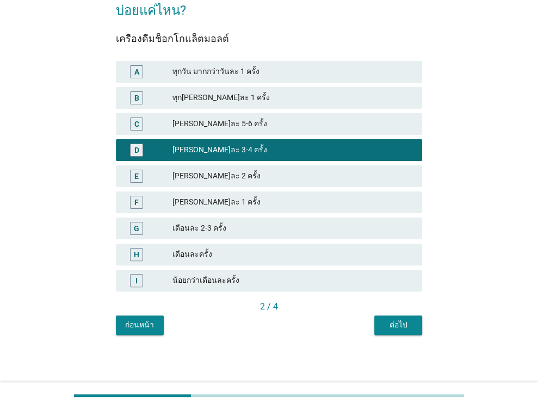
scroll to position [78, 0]
click at [391, 322] on div "ต่อไป" at bounding box center [398, 324] width 30 height 11
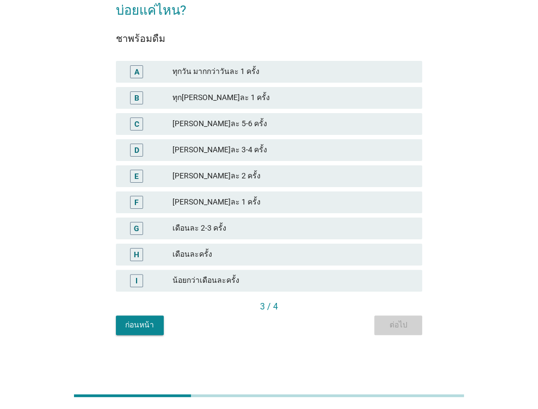
scroll to position [0, 0]
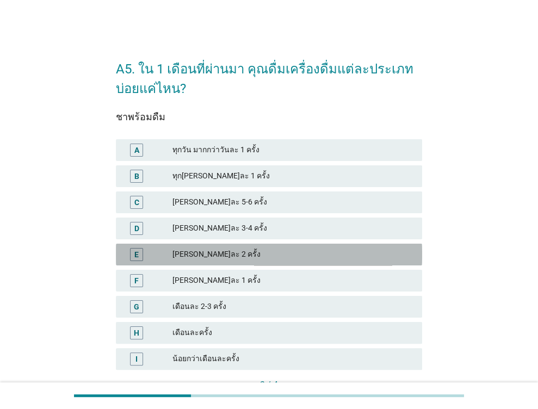
click at [209, 250] on div "[PERSON_NAME]ละ 2 ครั้ง" at bounding box center [292, 254] width 241 height 13
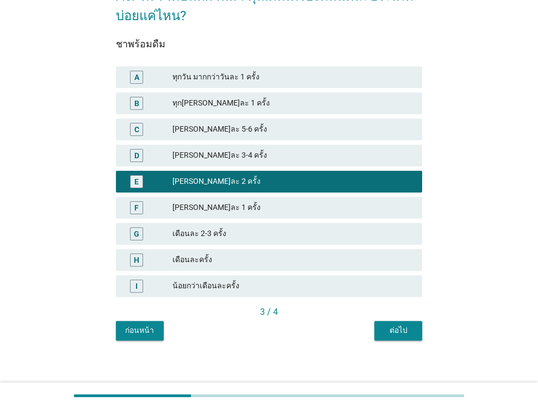
scroll to position [78, 0]
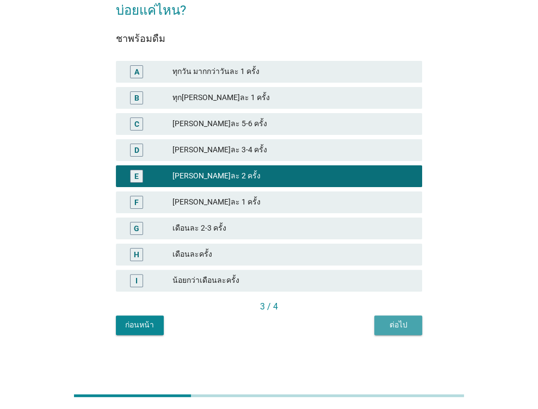
click at [394, 330] on div "ต่อไป" at bounding box center [398, 324] width 30 height 11
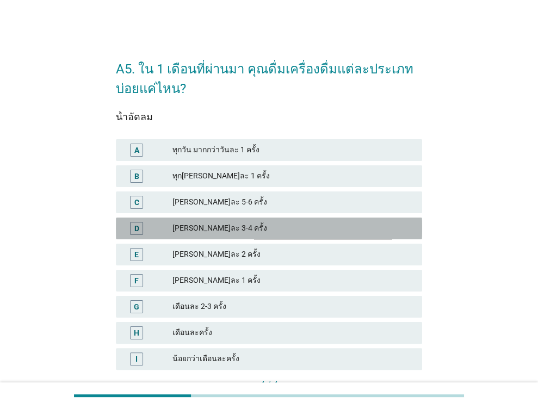
click at [202, 229] on div "[PERSON_NAME]ละ 3-4 ครั้ง" at bounding box center [292, 228] width 241 height 13
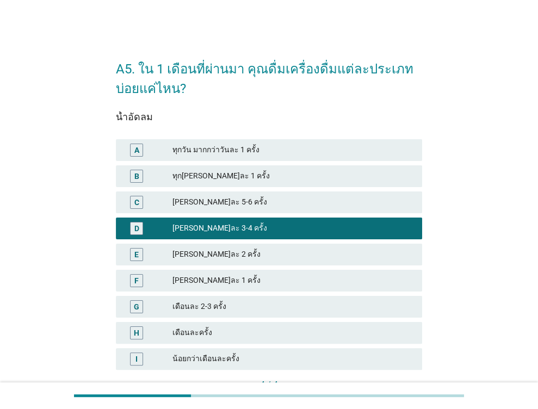
scroll to position [78, 0]
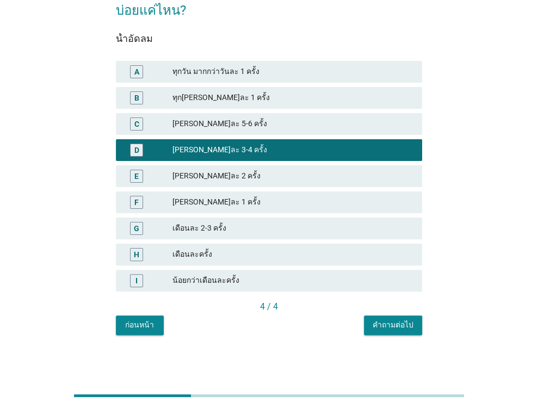
click at [387, 325] on div "คำถามต่อไป" at bounding box center [393, 324] width 41 height 11
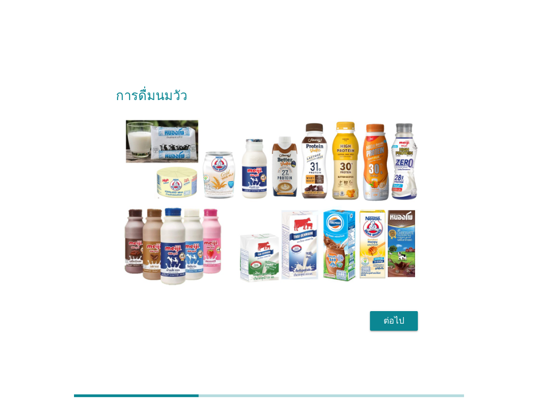
click at [383, 324] on div "ต่อไป" at bounding box center [394, 320] width 30 height 13
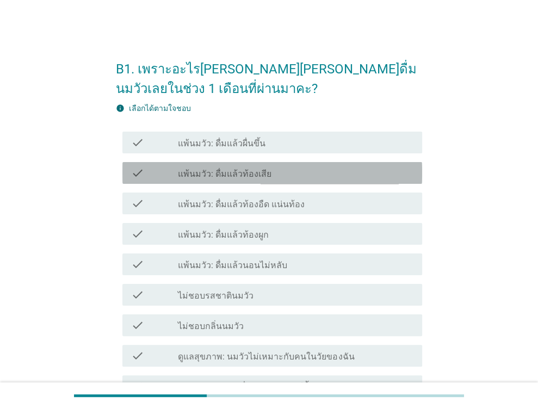
click at [271, 172] on div "check_box_outline_blank แพ้นมวัว: ดื่มแล้วท้องเสีย" at bounding box center [296, 172] width 236 height 13
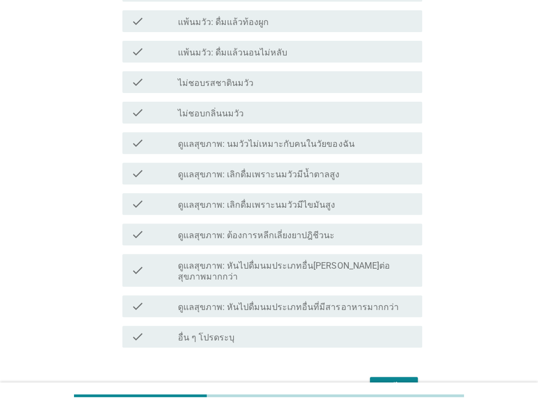
scroll to position [218, 0]
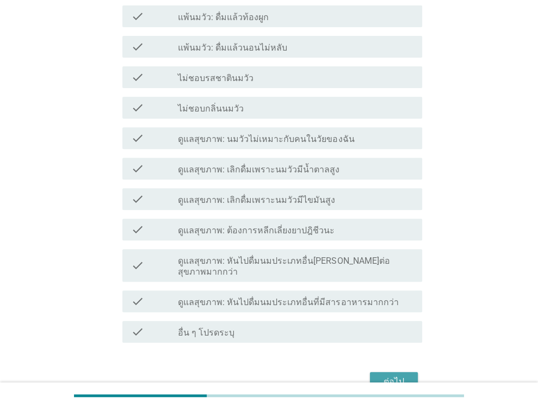
click at [392, 375] on div "ต่อไป" at bounding box center [394, 381] width 30 height 13
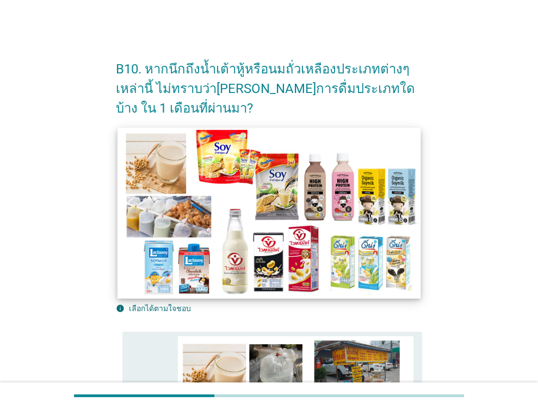
click at [304, 255] on img at bounding box center [270, 212] width 304 height 171
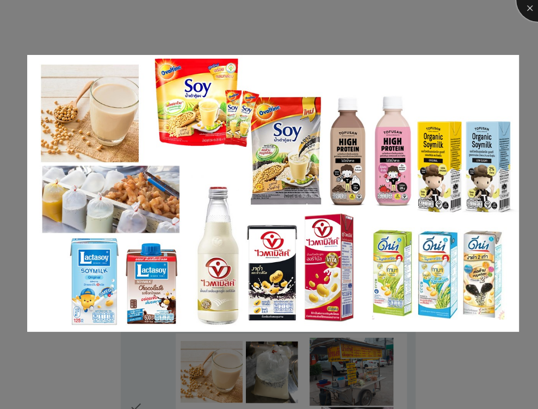
click at [532, 13] on div at bounding box center [538, 0] width 44 height 44
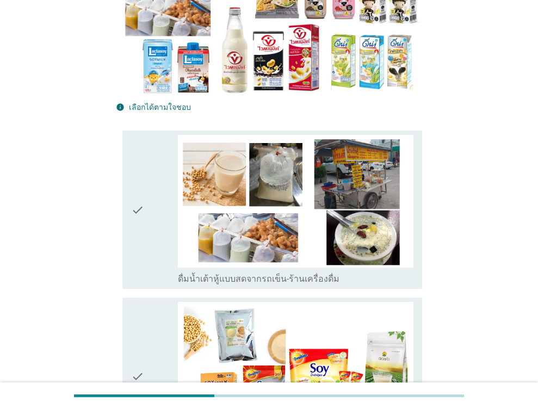
scroll to position [218, 0]
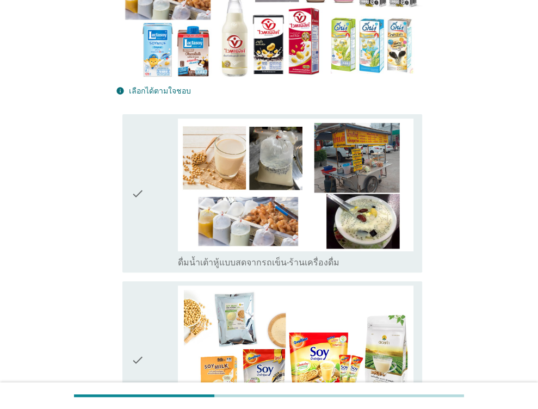
click at [134, 192] on icon "check" at bounding box center [137, 193] width 13 height 149
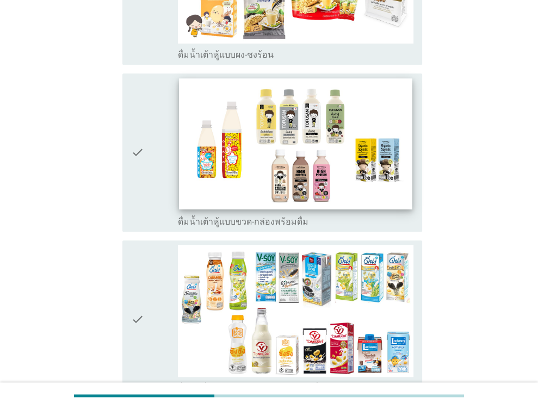
scroll to position [598, 0]
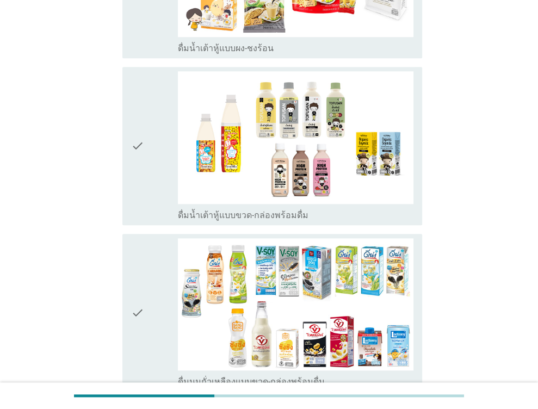
click at [135, 311] on icon "check" at bounding box center [137, 312] width 13 height 149
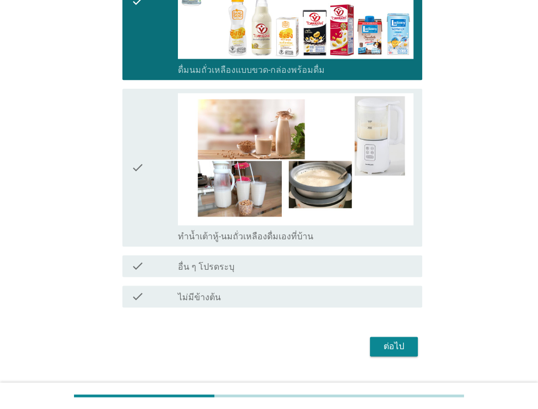
scroll to position [934, 0]
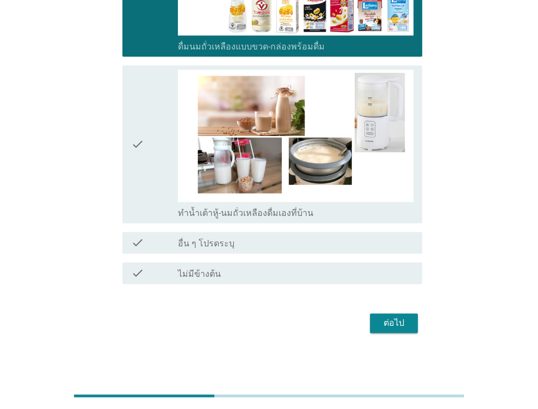
click at [387, 313] on button "ต่อไป" at bounding box center [394, 323] width 48 height 20
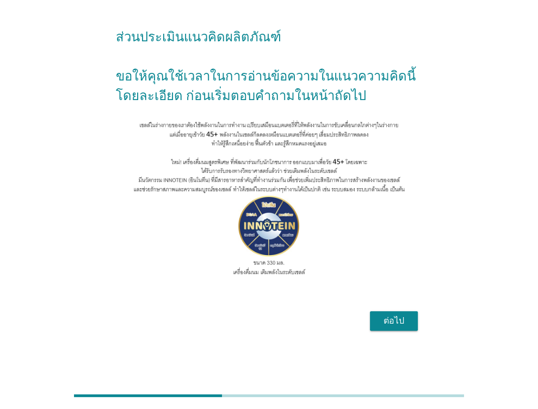
scroll to position [0, 0]
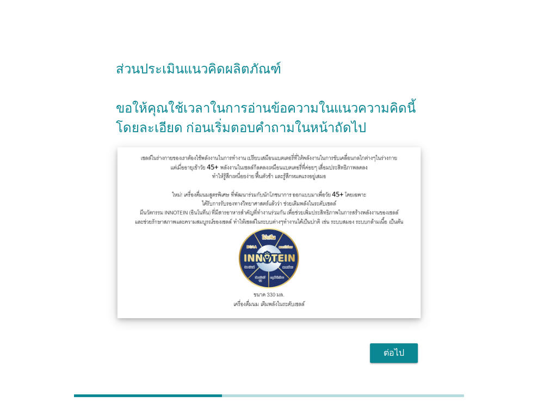
click at [335, 280] on img at bounding box center [270, 232] width 304 height 171
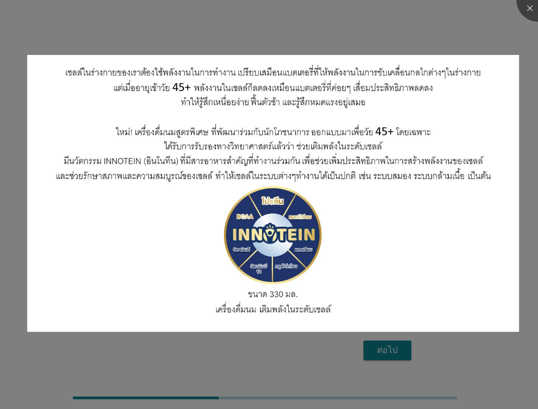
click at [481, 374] on div at bounding box center [269, 204] width 538 height 409
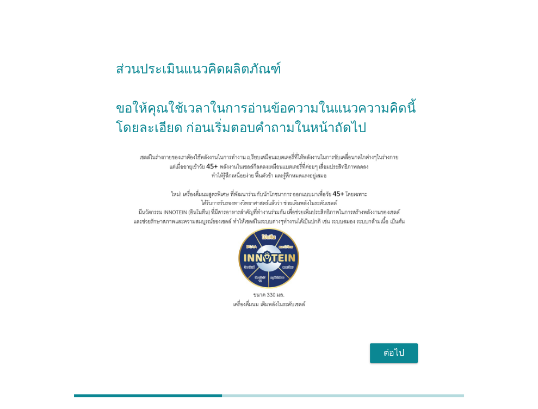
click at [398, 360] on div "ต่อไป" at bounding box center [394, 353] width 30 height 13
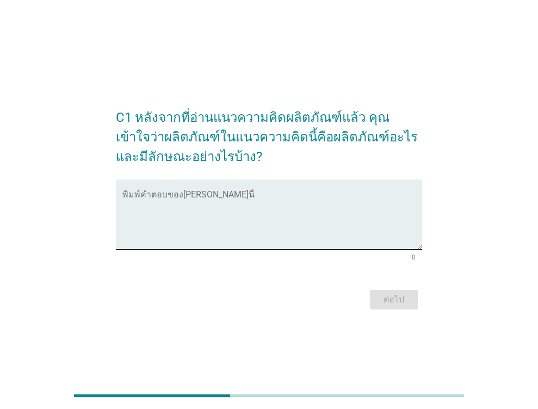
click at [214, 208] on textarea "พิมพ์คำตอบของคุณ ที่นี่" at bounding box center [272, 221] width 300 height 57
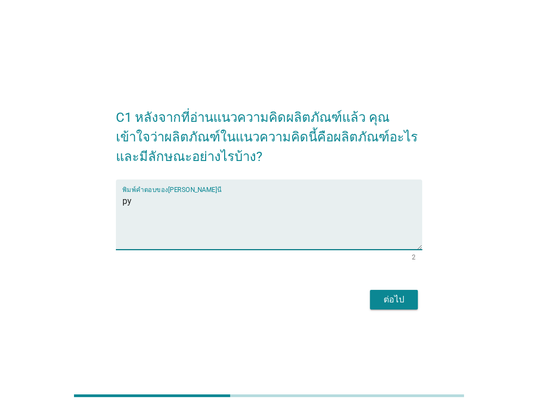
type textarea "p"
type textarea "ยัง[PERSON_NAME]เข้าใจ"
click at [401, 297] on div "ต่อไป" at bounding box center [394, 299] width 30 height 13
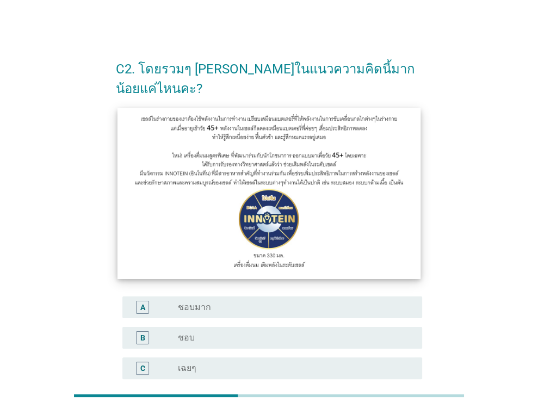
click at [270, 136] on img at bounding box center [270, 193] width 304 height 171
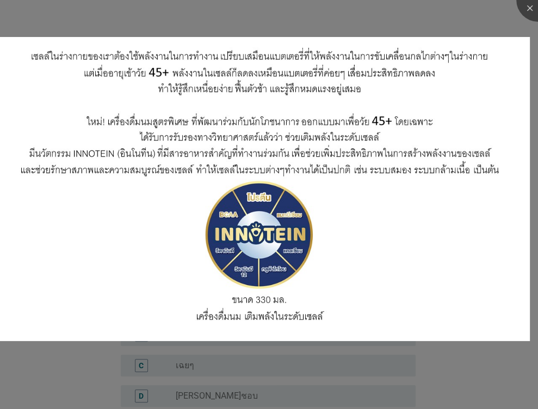
click at [477, 368] on div at bounding box center [269, 204] width 538 height 409
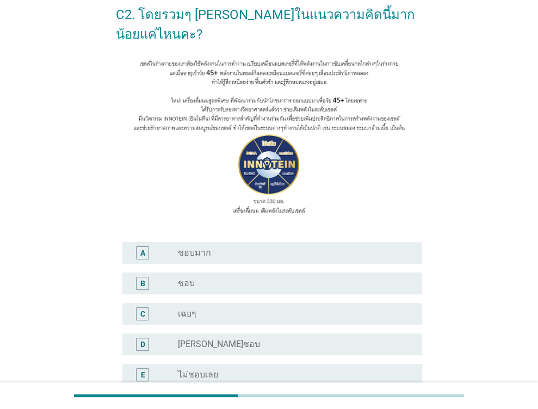
scroll to position [109, 0]
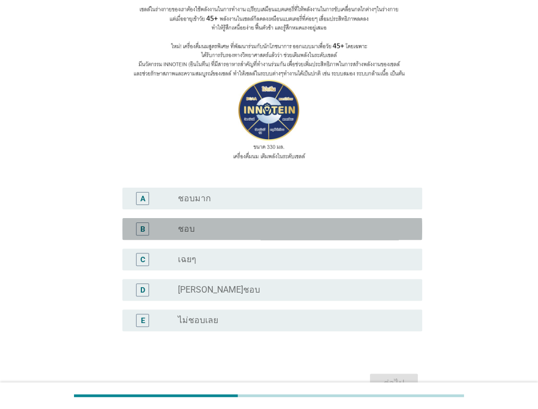
click at [200, 228] on div "radio_button_unchecked ชอบ" at bounding box center [291, 229] width 227 height 11
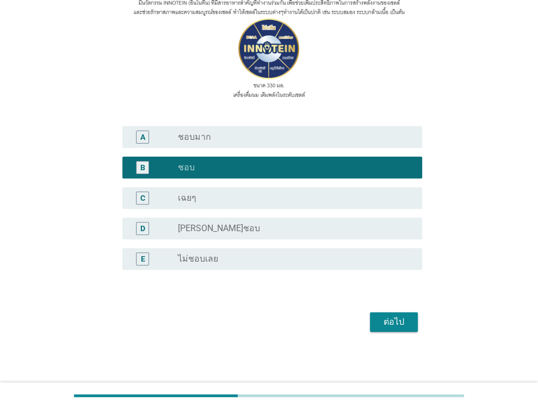
scroll to position [171, 0]
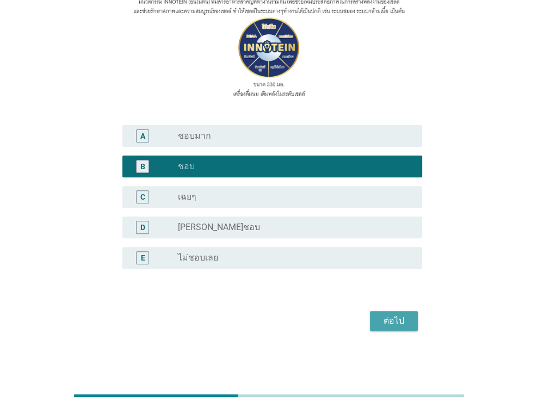
click at [378, 314] on button "ต่อไป" at bounding box center [394, 321] width 48 height 20
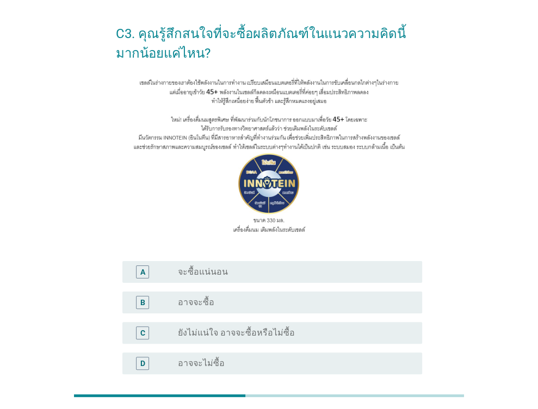
scroll to position [54, 0]
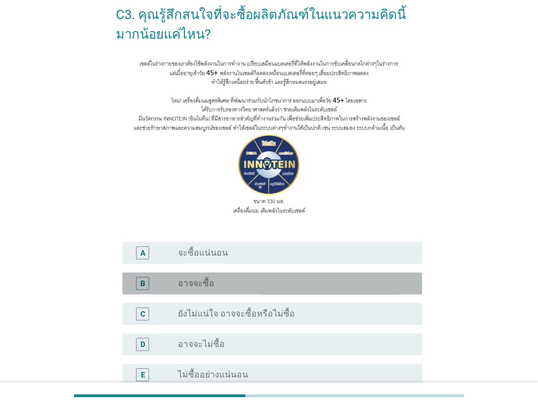
click at [217, 282] on div "radio_button_unchecked อาจจะซื้อ" at bounding box center [291, 283] width 227 height 11
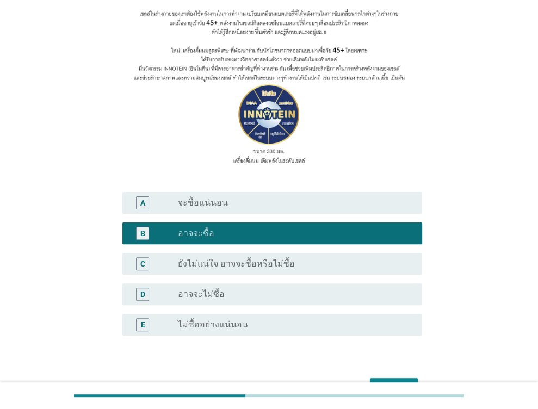
scroll to position [163, 0]
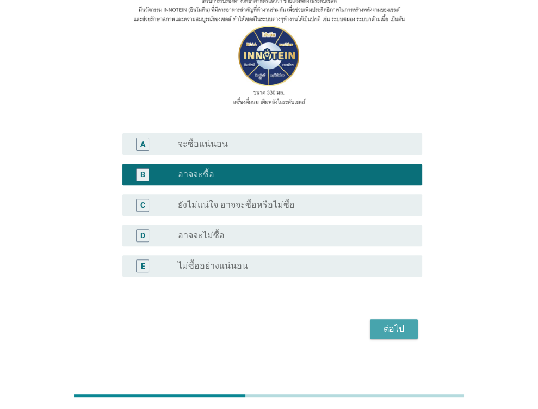
click at [390, 335] on div "ต่อไป" at bounding box center [394, 329] width 30 height 13
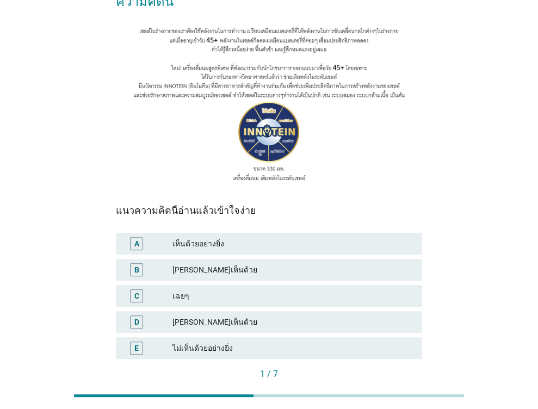
scroll to position [109, 0]
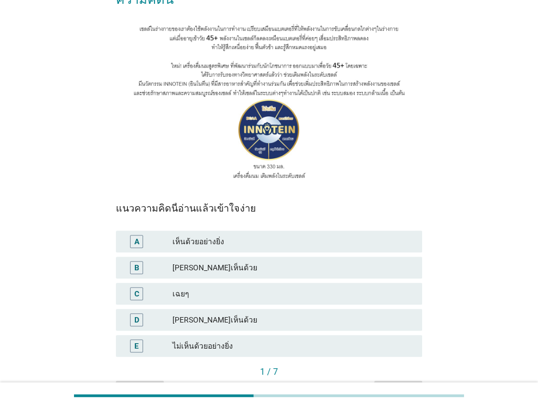
click at [217, 261] on div "[PERSON_NAME]เห็นด้วย" at bounding box center [292, 267] width 241 height 13
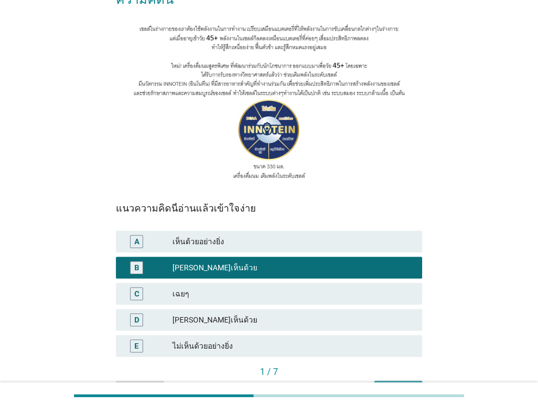
click at [393, 385] on div "ต่อไป" at bounding box center [398, 390] width 30 height 11
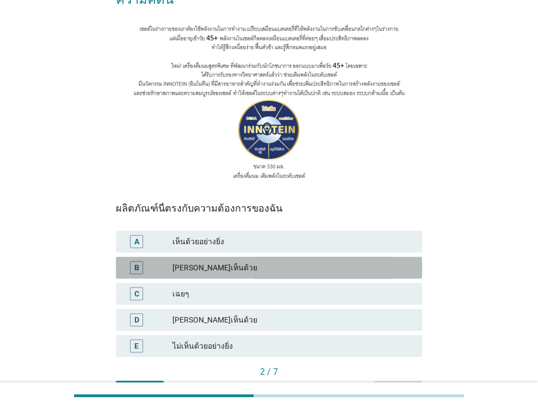
click at [242, 261] on div "[PERSON_NAME]เห็นด้วย" at bounding box center [292, 267] width 241 height 13
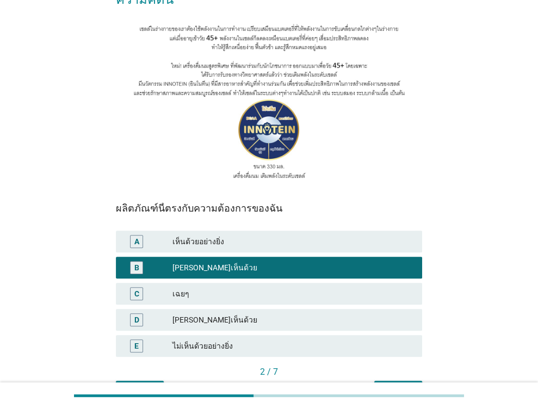
click at [400, 385] on div "ต่อไป" at bounding box center [398, 390] width 30 height 11
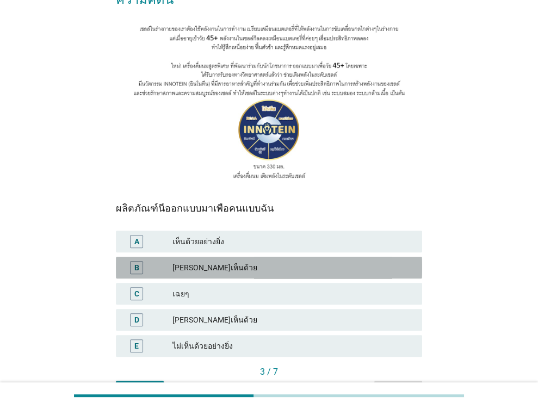
click at [233, 261] on div "[PERSON_NAME]เห็นด้วย" at bounding box center [292, 267] width 241 height 13
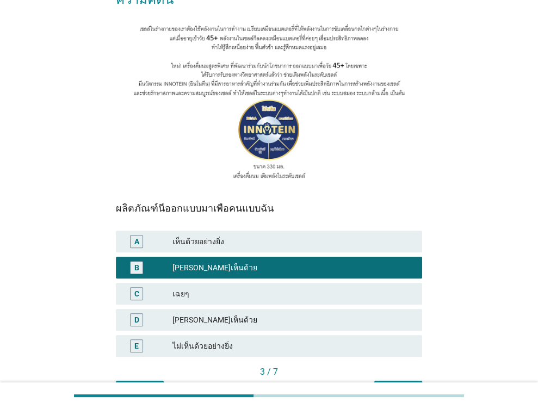
click at [408, 385] on div "ต่อไป" at bounding box center [398, 390] width 30 height 11
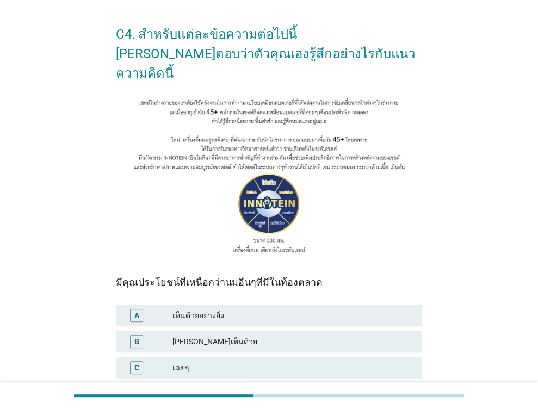
scroll to position [54, 0]
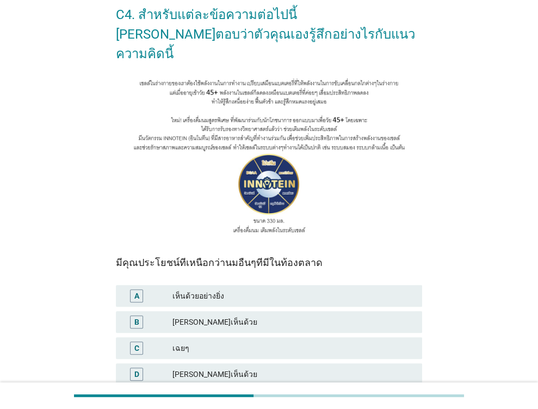
click at [267, 316] on div "[PERSON_NAME]เห็นด้วย" at bounding box center [292, 322] width 241 height 13
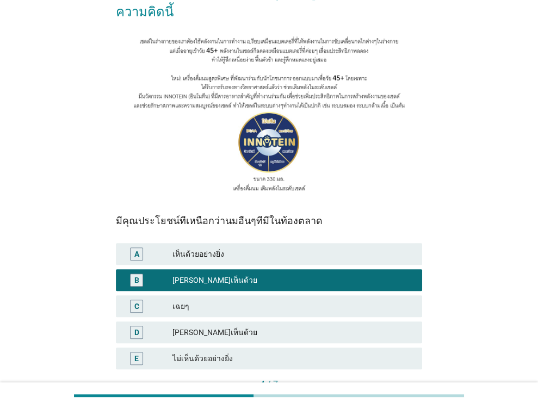
scroll to position [155, 0]
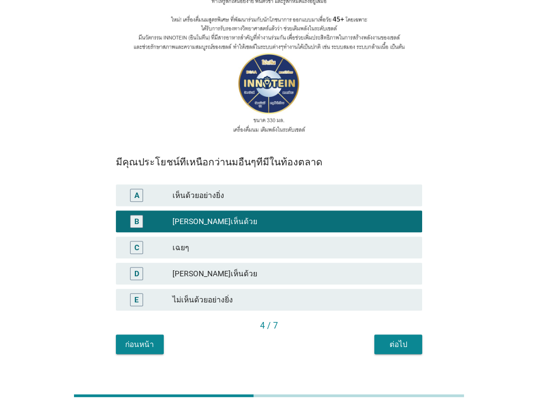
click at [405, 339] on div "ต่อไป" at bounding box center [398, 344] width 30 height 11
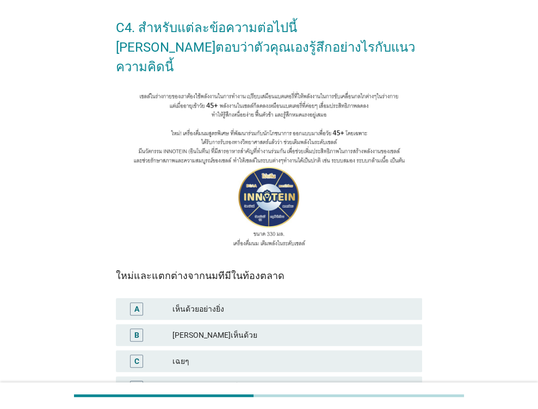
scroll to position [109, 0]
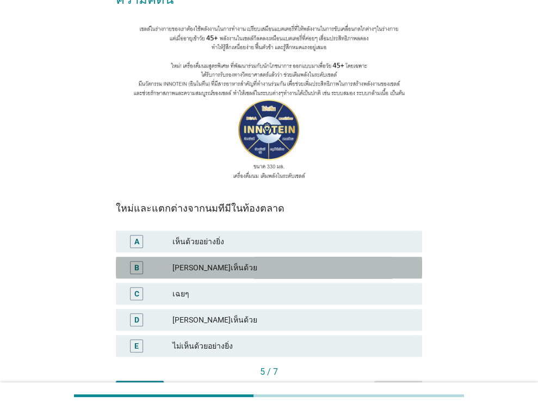
click at [305, 261] on div "[PERSON_NAME]เห็นด้วย" at bounding box center [292, 267] width 241 height 13
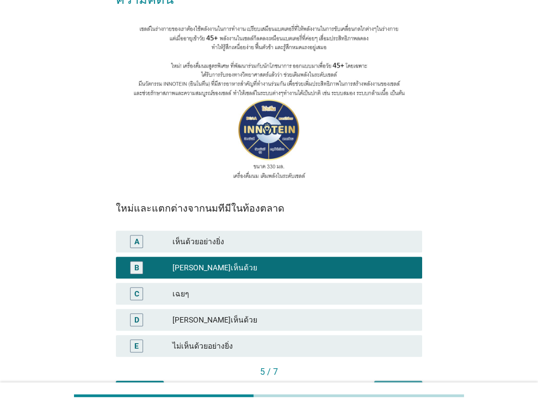
click at [402, 385] on div "ต่อไป" at bounding box center [398, 390] width 30 height 11
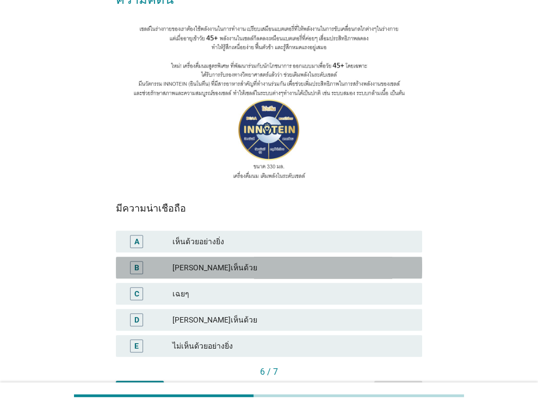
click at [319, 261] on div "[PERSON_NAME]เห็นด้วย" at bounding box center [292, 267] width 241 height 13
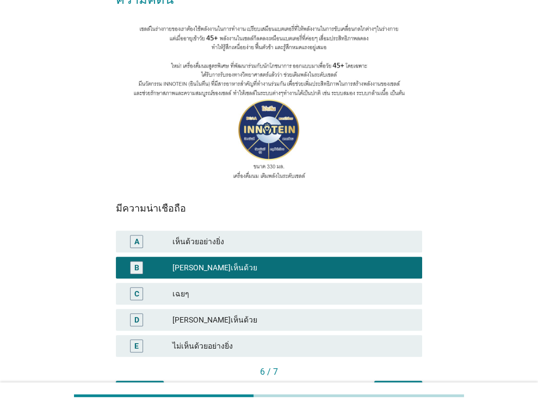
click at [409, 385] on div "ต่อไป" at bounding box center [398, 390] width 30 height 11
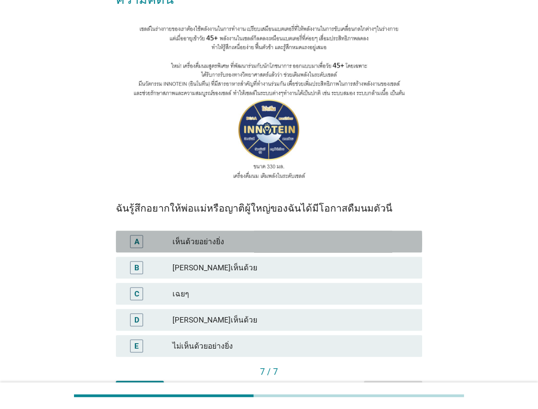
click at [316, 235] on div "เห็นด้วยอย่างยิ่ง" at bounding box center [292, 241] width 241 height 13
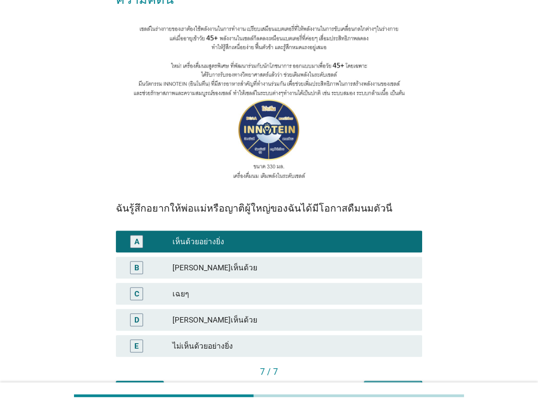
click at [405, 385] on div "คำถามต่อไป" at bounding box center [393, 390] width 41 height 11
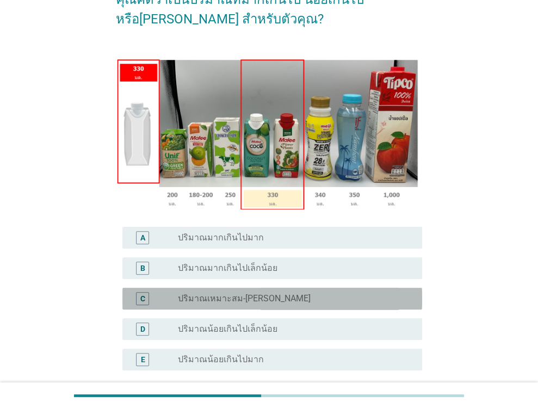
click at [274, 300] on div "radio_button_unchecked ปริมาณเหมาะสม-[PERSON_NAME]" at bounding box center [291, 298] width 227 height 11
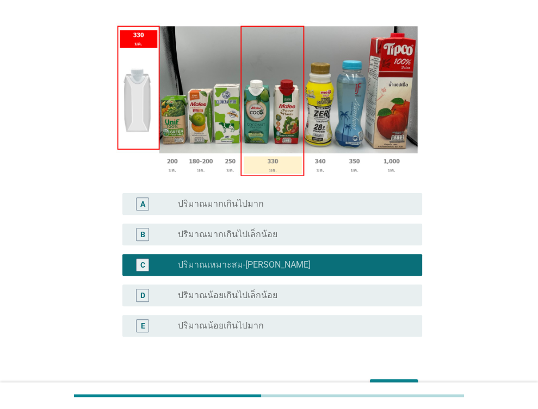
scroll to position [211, 0]
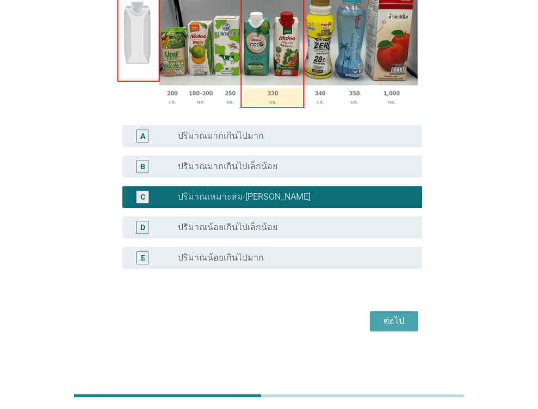
click at [372, 322] on button "ต่อไป" at bounding box center [394, 321] width 48 height 20
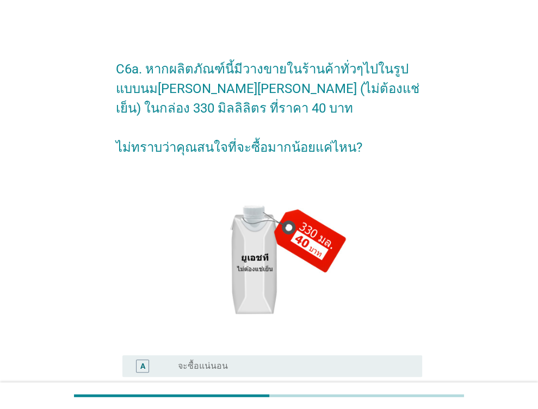
scroll to position [109, 0]
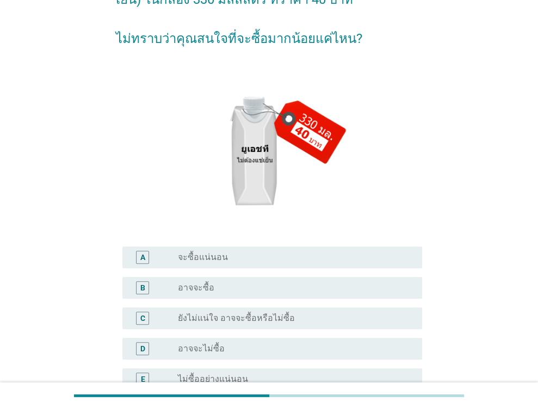
click at [242, 258] on div "radio_button_unchecked จะซื้อแน่นอน" at bounding box center [291, 257] width 227 height 11
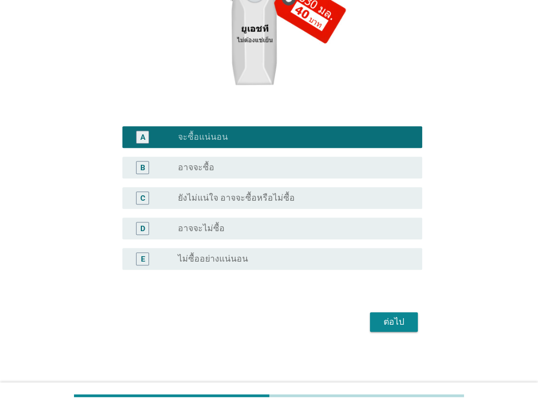
scroll to position [230, 0]
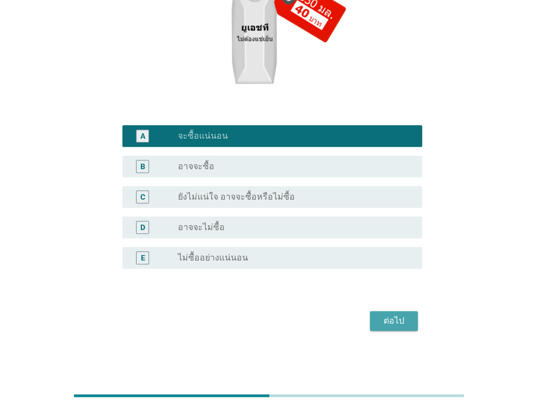
click at [392, 323] on div "ต่อไป" at bounding box center [394, 320] width 30 height 13
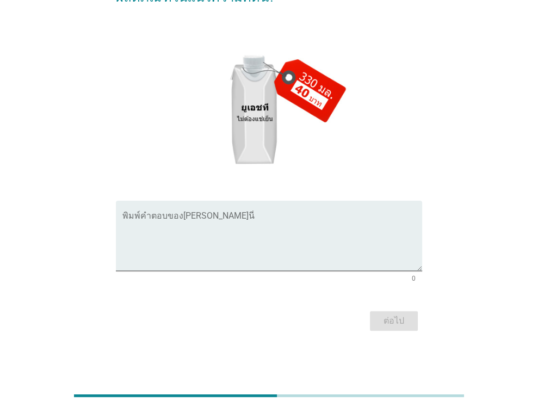
scroll to position [0, 0]
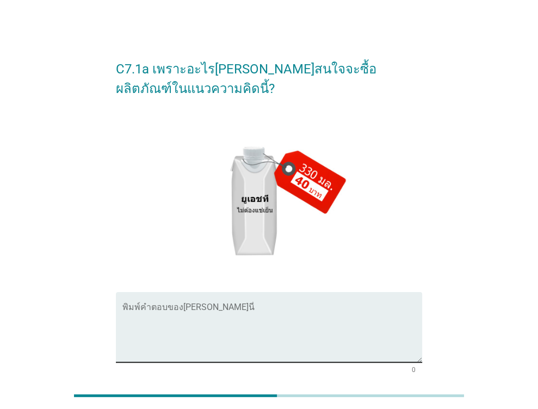
click at [146, 306] on textarea "พิมพ์คำตอบของคุณ ที่นี่" at bounding box center [272, 333] width 300 height 57
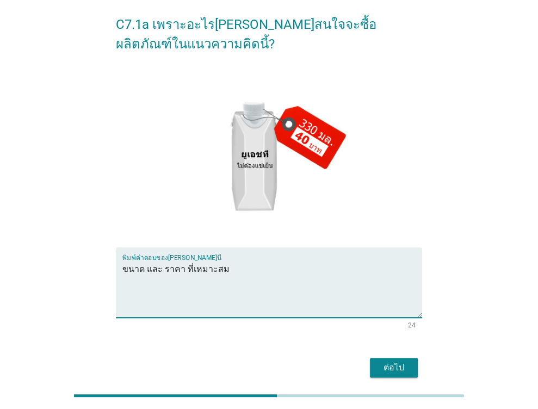
scroll to position [91, 0]
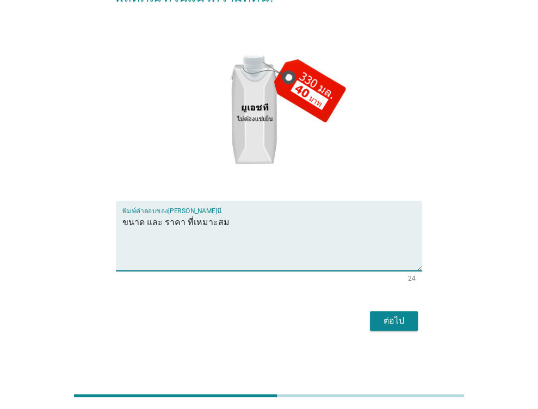
type textarea "ขนาด และ ราคา ที่เหมาะสม"
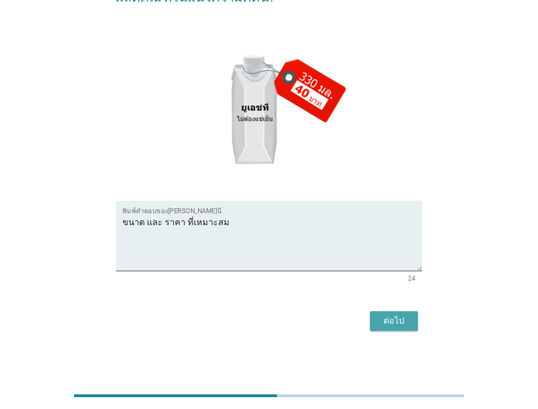
click at [409, 319] on button "ต่อไป" at bounding box center [394, 321] width 48 height 20
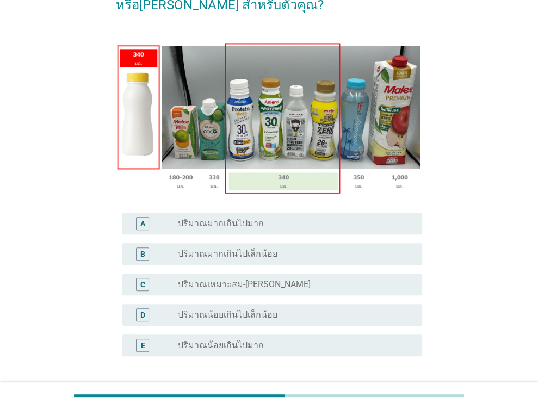
scroll to position [163, 0]
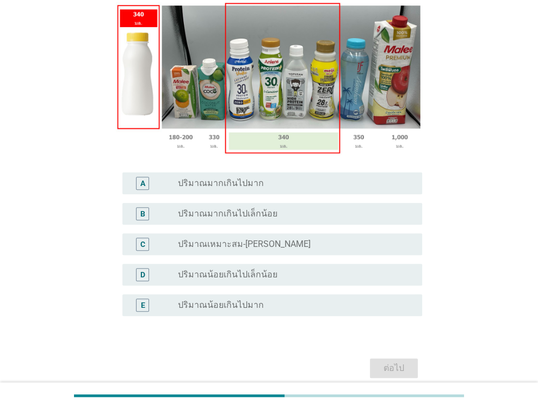
click at [236, 248] on label "ปริมาณเหมาะสม-[PERSON_NAME]" at bounding box center [244, 244] width 133 height 11
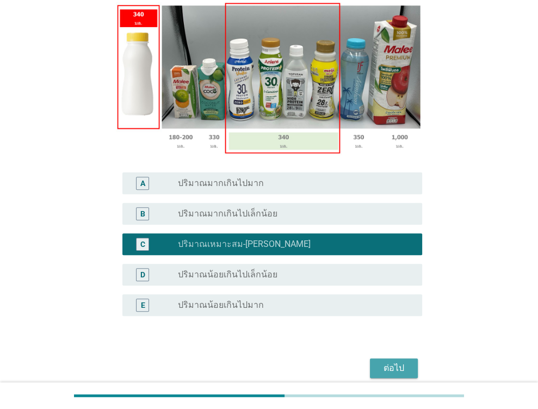
click at [390, 369] on div "ต่อไป" at bounding box center [394, 368] width 30 height 13
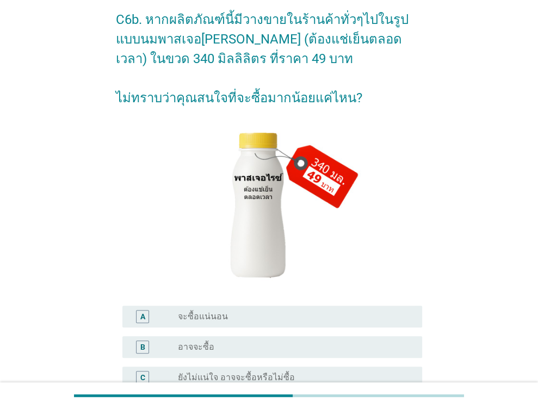
scroll to position [109, 0]
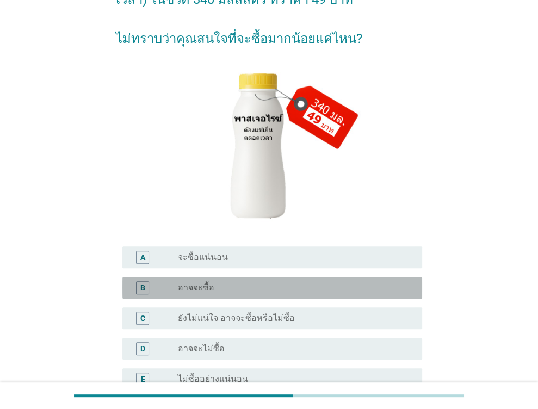
click at [197, 283] on label "อาจจะซื้อ" at bounding box center [196, 287] width 36 height 11
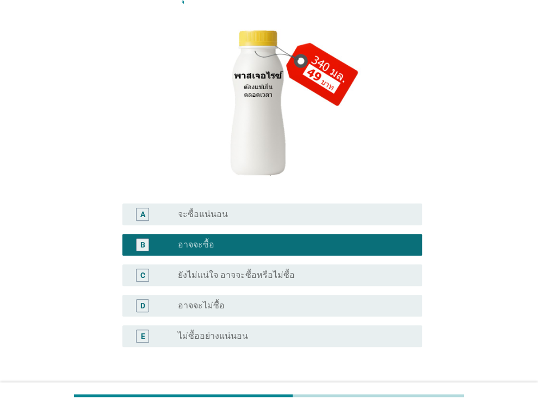
scroll to position [218, 0]
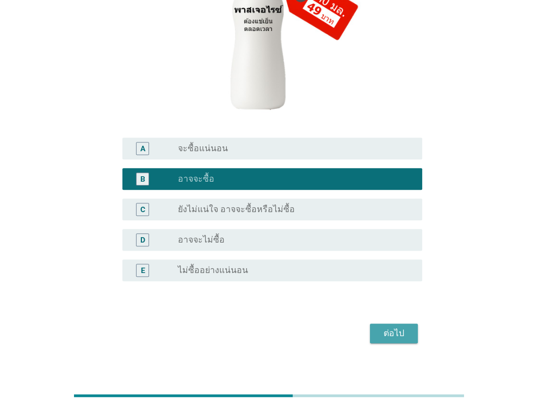
click at [412, 330] on button "ต่อไป" at bounding box center [394, 334] width 48 height 20
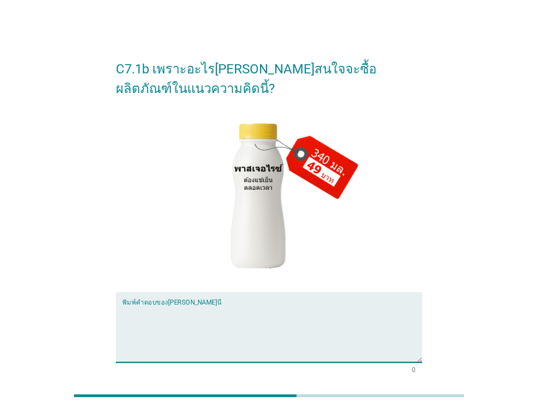
click at [174, 313] on textarea "พิมพ์คำตอบของคุณ ที่นี่" at bounding box center [272, 333] width 300 height 57
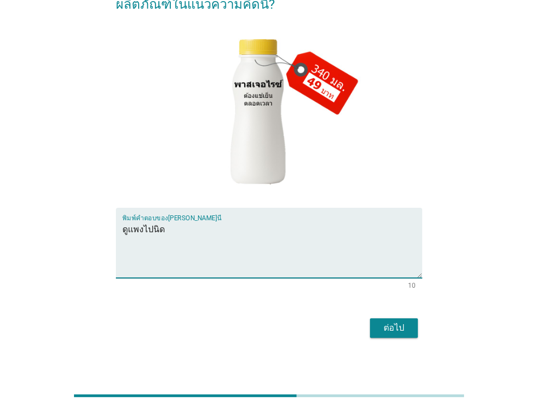
scroll to position [91, 0]
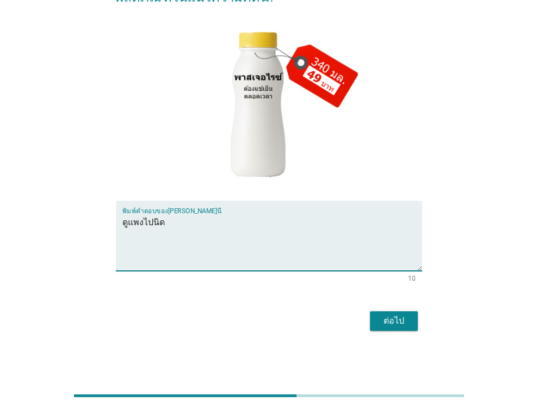
type textarea "ดูแพงไปนิด"
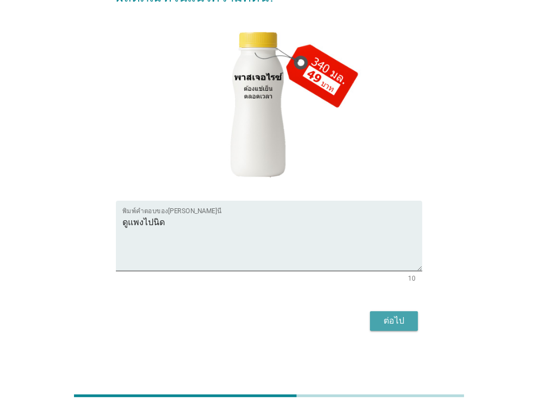
click at [394, 324] on div "ต่อไป" at bounding box center [394, 320] width 30 height 13
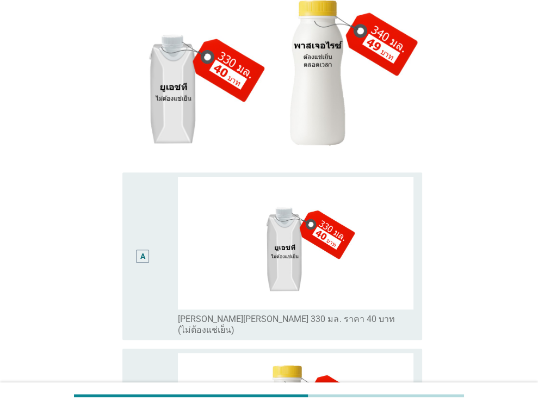
scroll to position [218, 0]
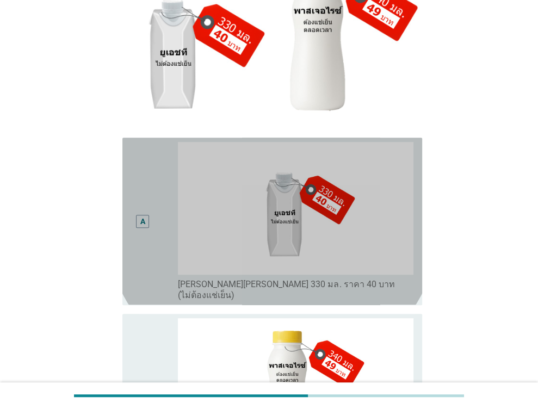
click at [143, 216] on div "A" at bounding box center [142, 221] width 5 height 11
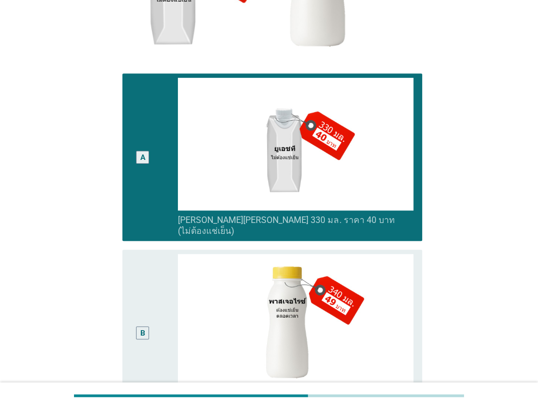
scroll to position [381, 0]
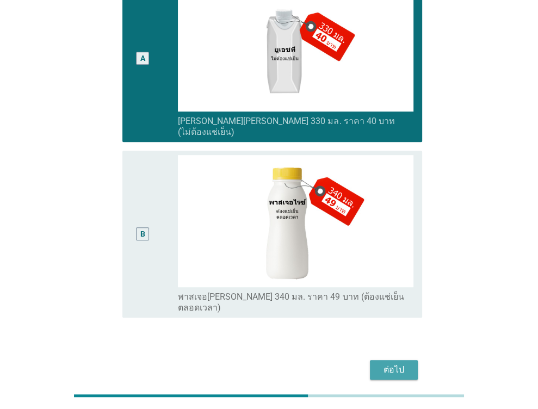
click at [393, 363] on div "ต่อไป" at bounding box center [394, 369] width 30 height 13
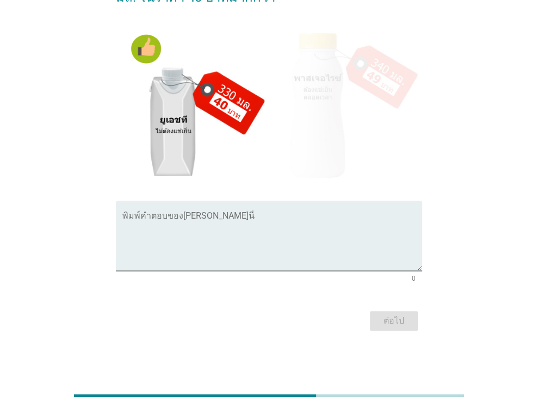
scroll to position [0, 0]
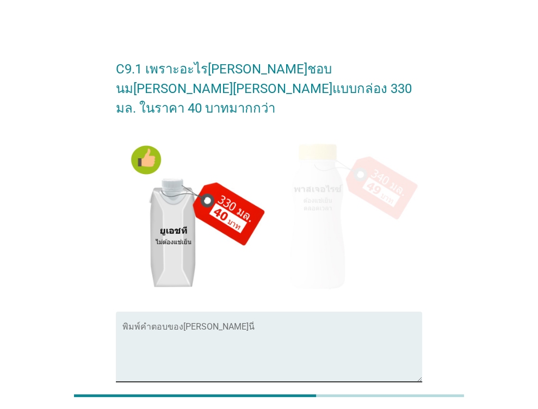
click at [201, 312] on div "พิมพ์คำตอบของ[PERSON_NAME]นี่" at bounding box center [272, 347] width 300 height 70
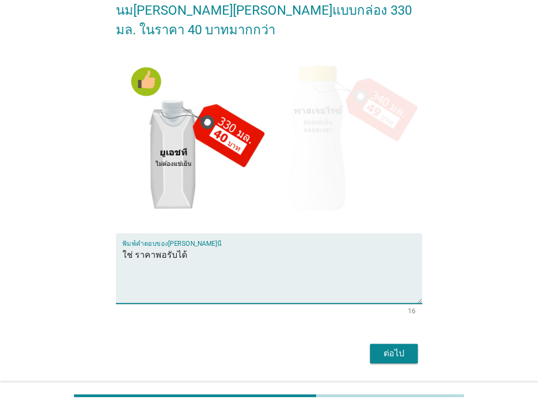
scroll to position [91, 0]
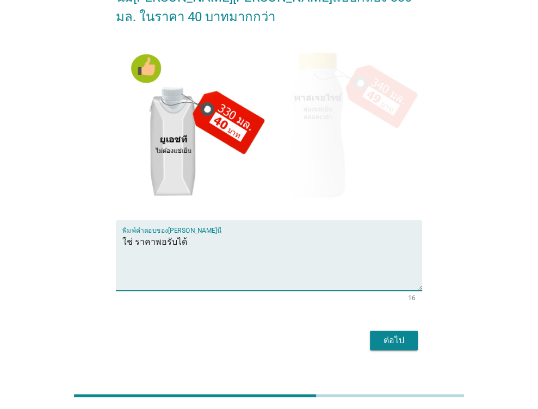
type textarea "ใช่ ราคาพอรับได้"
click at [398, 334] on div "ต่อไป" at bounding box center [394, 340] width 30 height 13
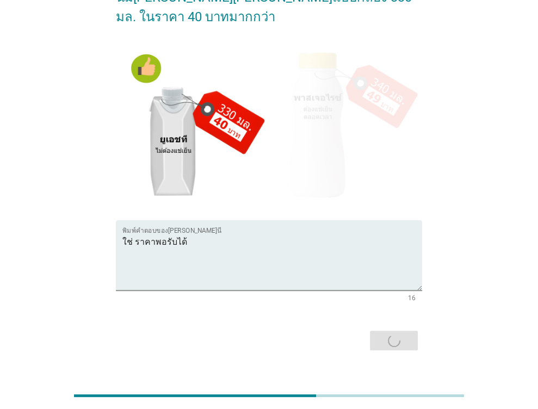
scroll to position [0, 0]
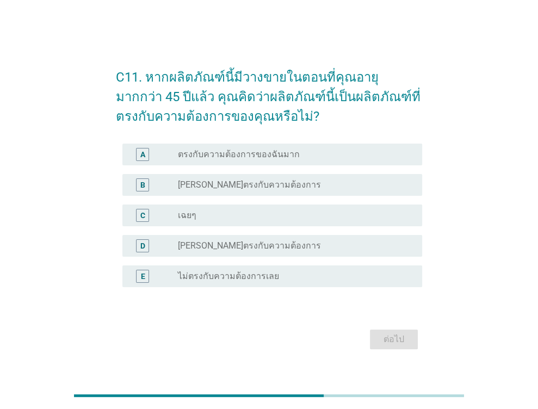
click at [229, 191] on div "radio_button_unchecked [PERSON_NAME]ตรงกับความต้องการ" at bounding box center [296, 184] width 236 height 13
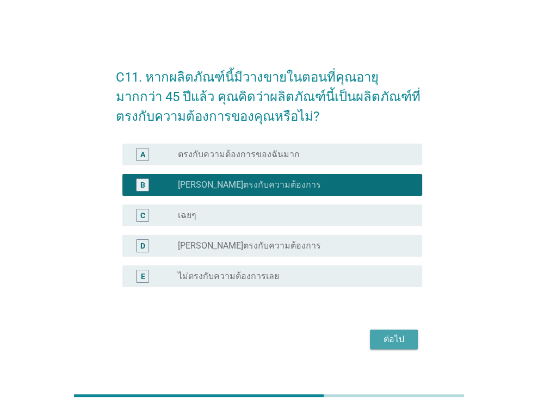
click at [389, 342] on div "ต่อไป" at bounding box center [394, 339] width 30 height 13
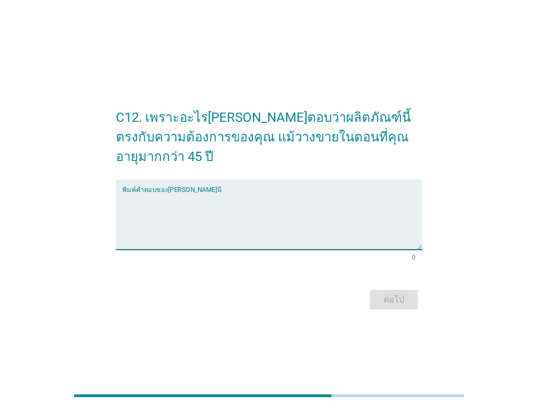
click at [155, 193] on textarea "พิมพ์คำตอบของคุณ ที่นี่" at bounding box center [272, 221] width 300 height 57
click at [156, 193] on textarea "พิมพ์คำตอบของคุณ ที่นี่" at bounding box center [272, 221] width 300 height 57
type textarea "มีเครื่องอืมแบบนี้อยู่ แต่เป็นแบบชงกินเอง"
click at [385, 293] on div "ต่อไป" at bounding box center [394, 299] width 30 height 13
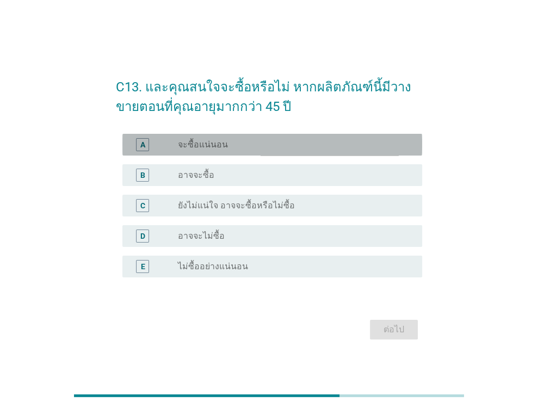
click at [218, 141] on label "จะซื้อแน่นอน" at bounding box center [203, 144] width 50 height 11
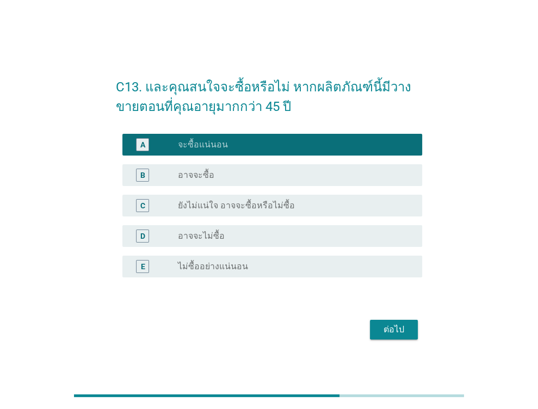
click at [394, 332] on div "ต่อไป" at bounding box center [394, 329] width 30 height 13
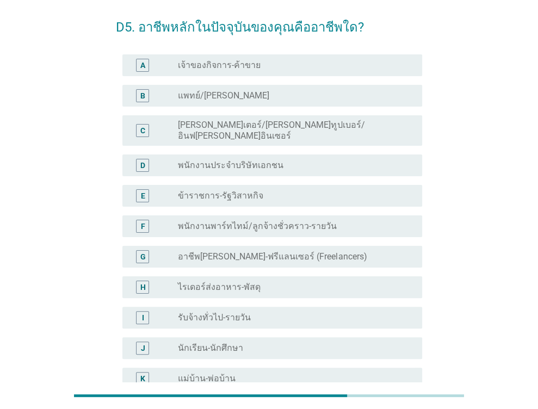
scroll to position [54, 0]
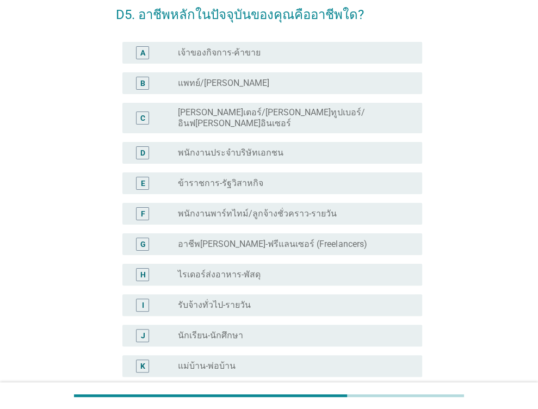
click at [227, 239] on label "อาชีพ[PERSON_NAME]-ฟรีแลนเซอร์ (Freelancers)" at bounding box center [272, 244] width 189 height 11
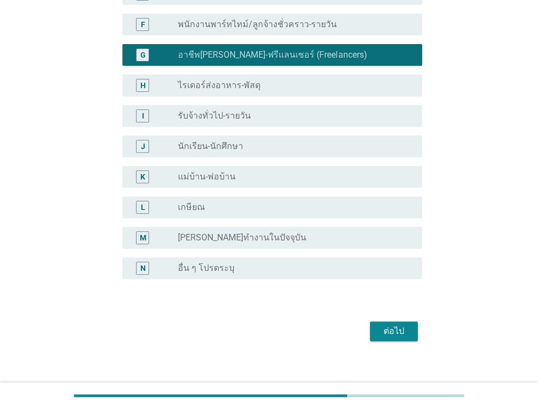
scroll to position [245, 0]
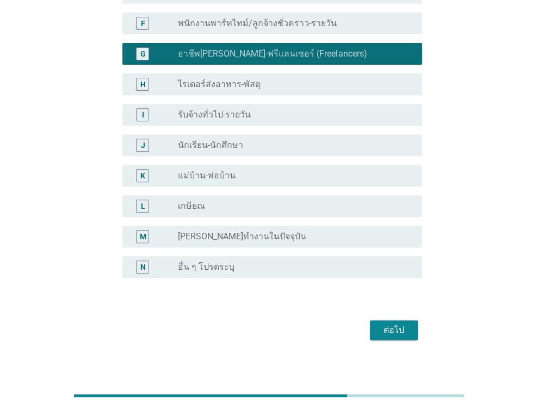
click at [375, 320] on button "ต่อไป" at bounding box center [394, 330] width 48 height 20
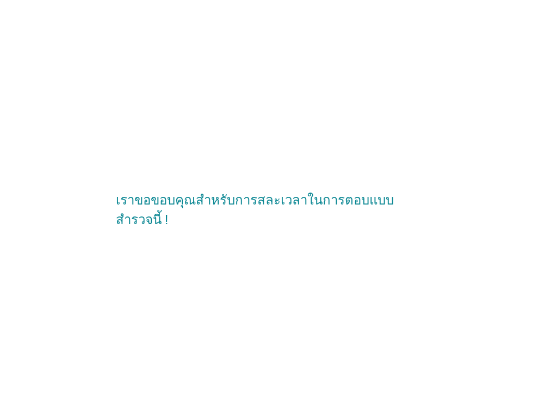
scroll to position [0, 0]
